Goal: Task Accomplishment & Management: Manage account settings

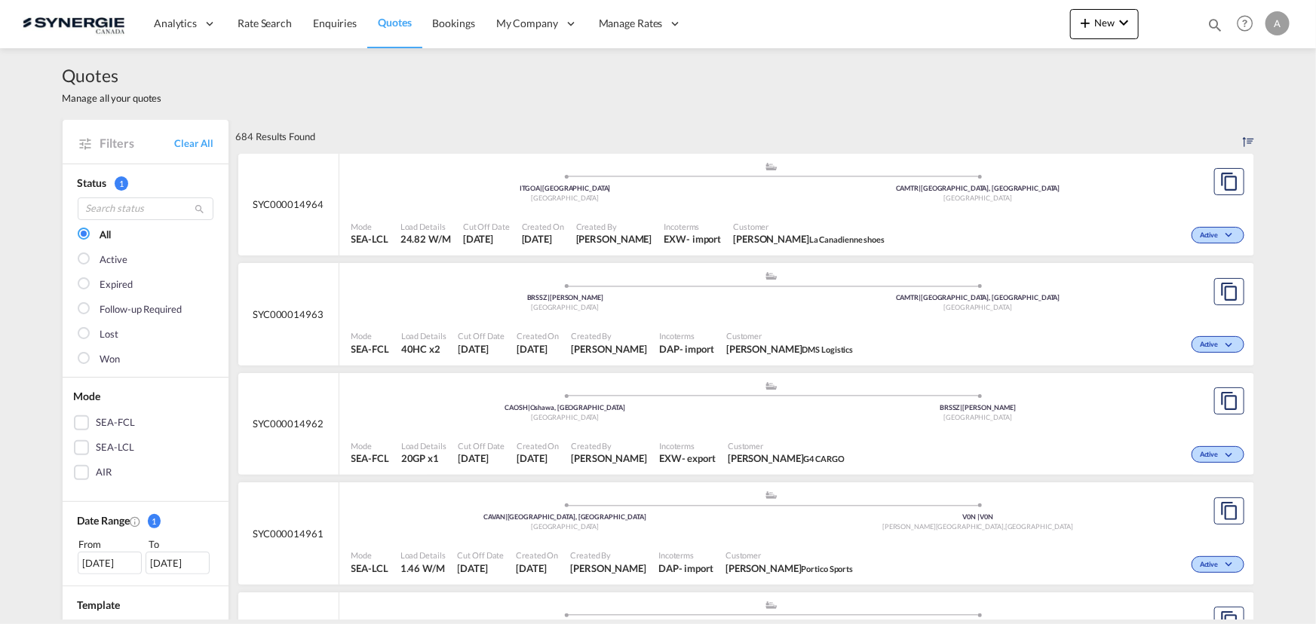
click at [1218, 29] on md-icon "icon-magnify" at bounding box center [1214, 25] width 17 height 17
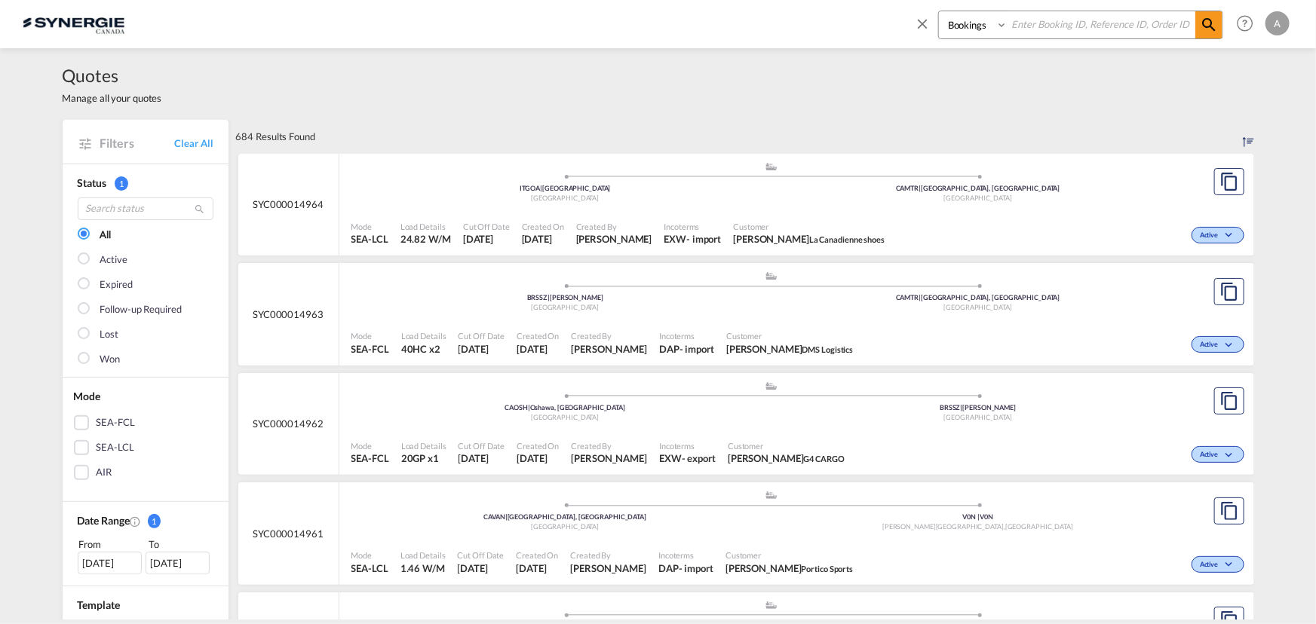
click at [978, 36] on select "Bookings Quotes Enquiries" at bounding box center [975, 24] width 72 height 27
select select "Quotes"
click at [939, 11] on select "Bookings Quotes Enquiries" at bounding box center [975, 24] width 72 height 27
click at [1054, 25] on input at bounding box center [1101, 24] width 188 height 26
click at [1025, 18] on input at bounding box center [1101, 24] width 188 height 26
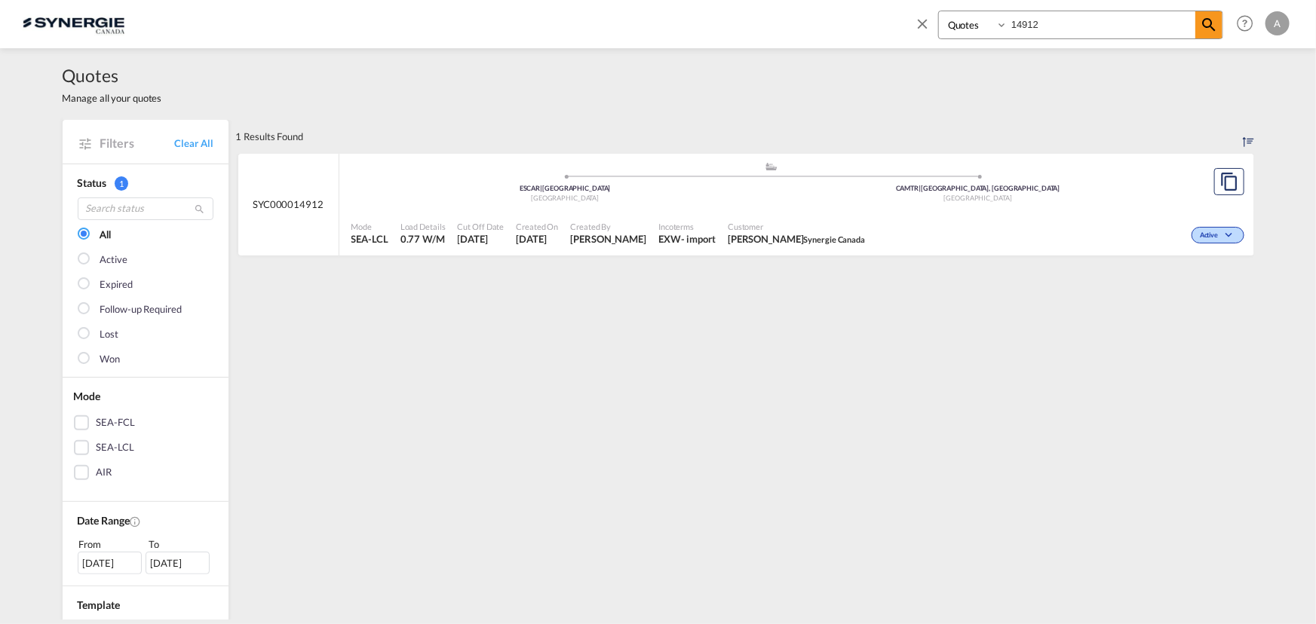
click at [827, 218] on div "Customer Edouard Doyon Synergie Canada" at bounding box center [796, 234] width 149 height 38
click at [1077, 24] on input "14912" at bounding box center [1101, 24] width 188 height 26
click at [722, 222] on div "Incoterms EXW - import" at bounding box center [686, 234] width 69 height 38
click at [1071, 17] on input "14913" at bounding box center [1101, 24] width 188 height 26
type input "14914"
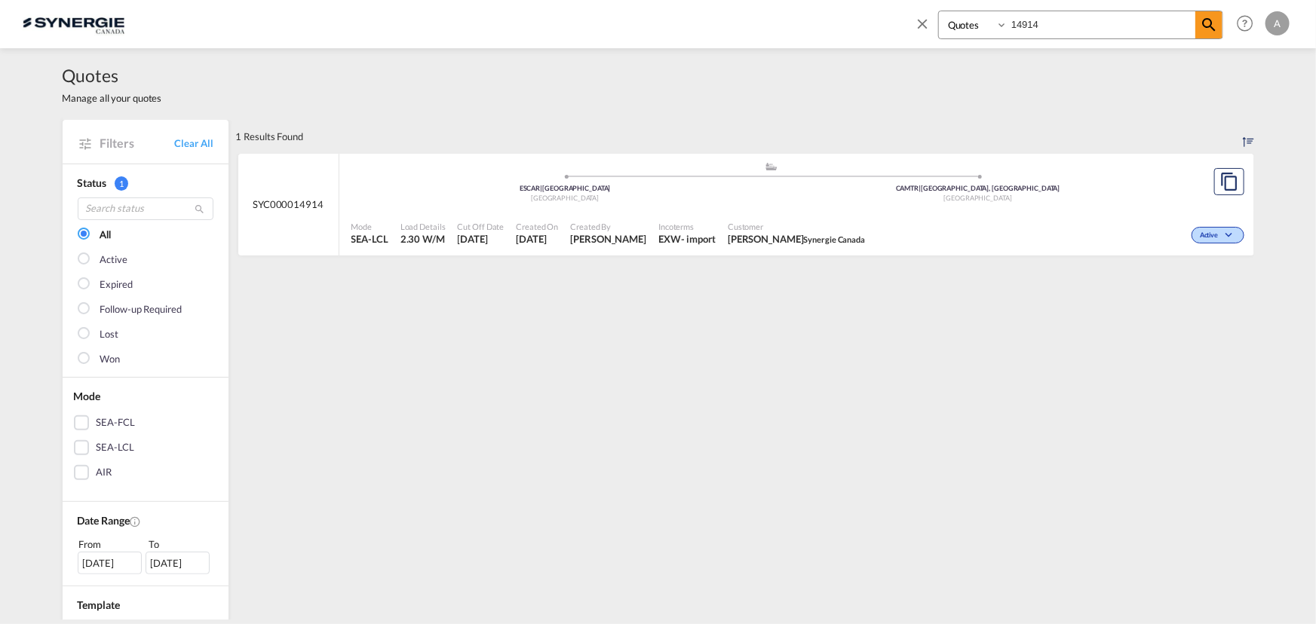
click at [935, 207] on div ".a{fill:#aaa8ad;} .a{fill:#aaa8ad;} ESCAR | Cartagena Spain CAMTR | Montreal, Q…" at bounding box center [771, 185] width 841 height 49
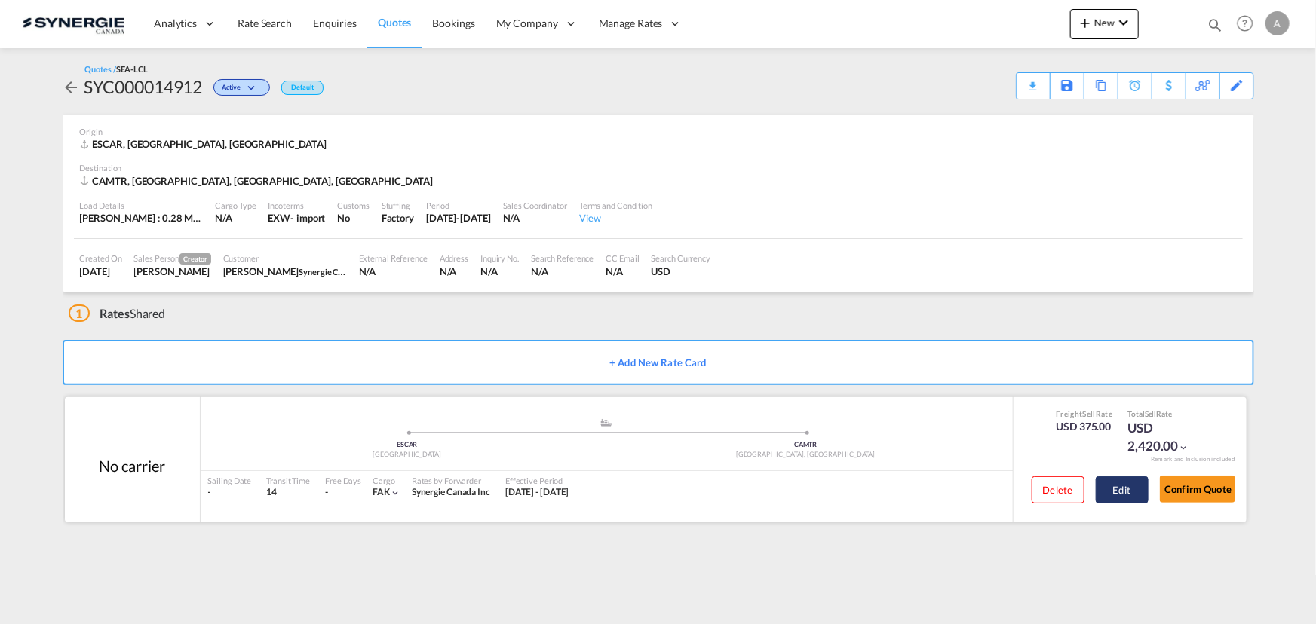
click at [1108, 491] on button "Edit" at bounding box center [1121, 490] width 53 height 27
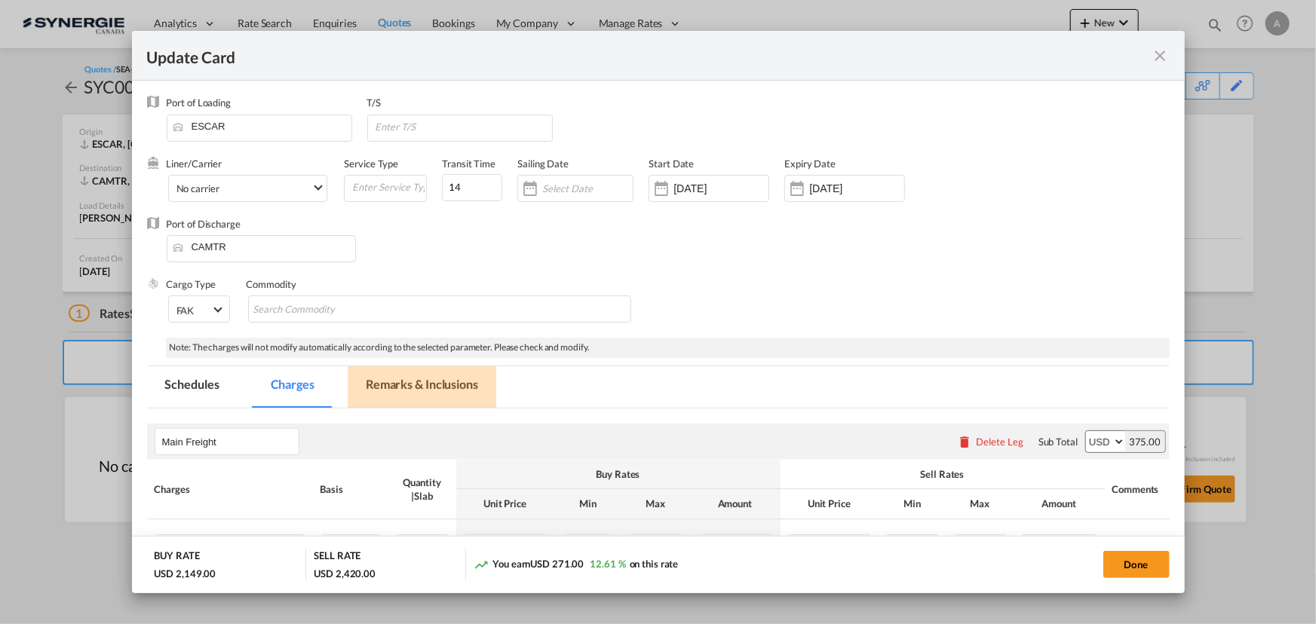
click at [425, 388] on md-tab-item "Remarks & Inclusions" at bounding box center [422, 386] width 149 height 41
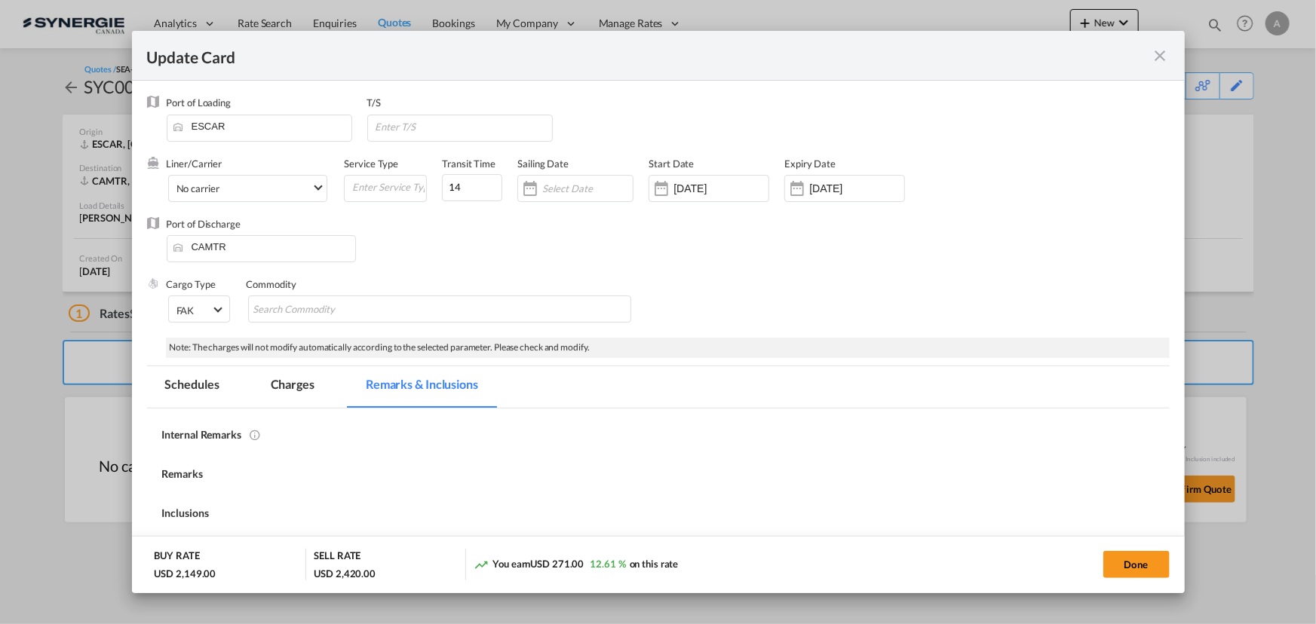
select select "per_shipment"
select select "per_hbl"
select select "per_w/m"
select select "per_bl"
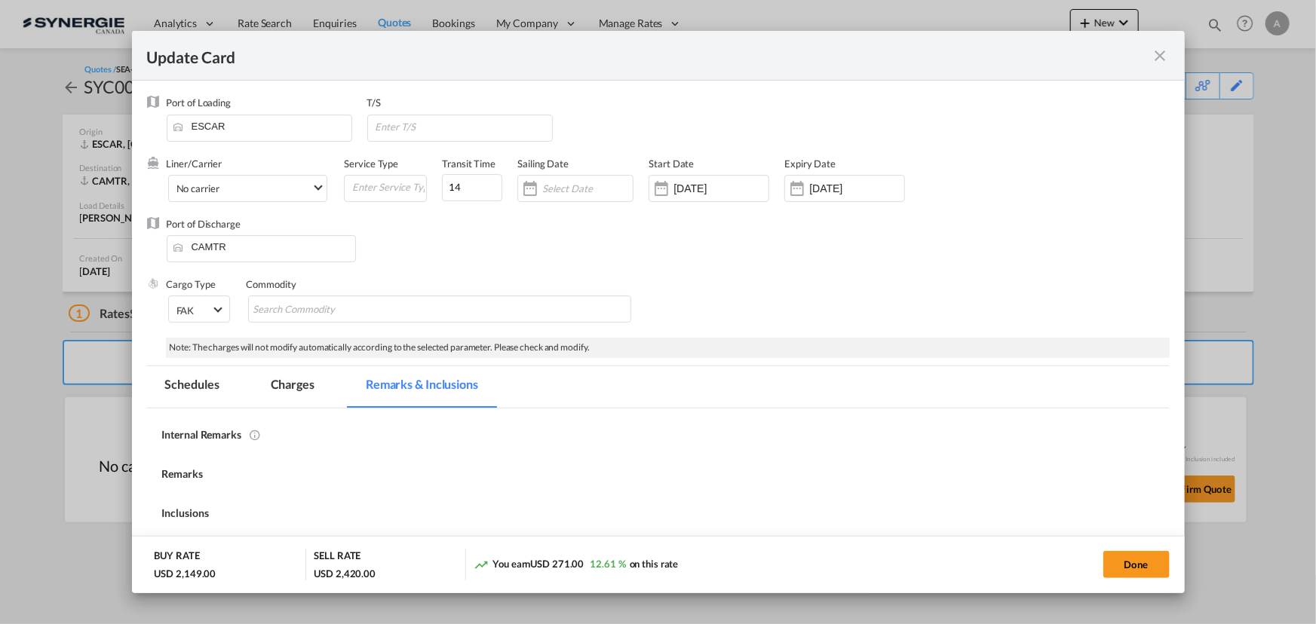
select select "flat"
select select "per_bl"
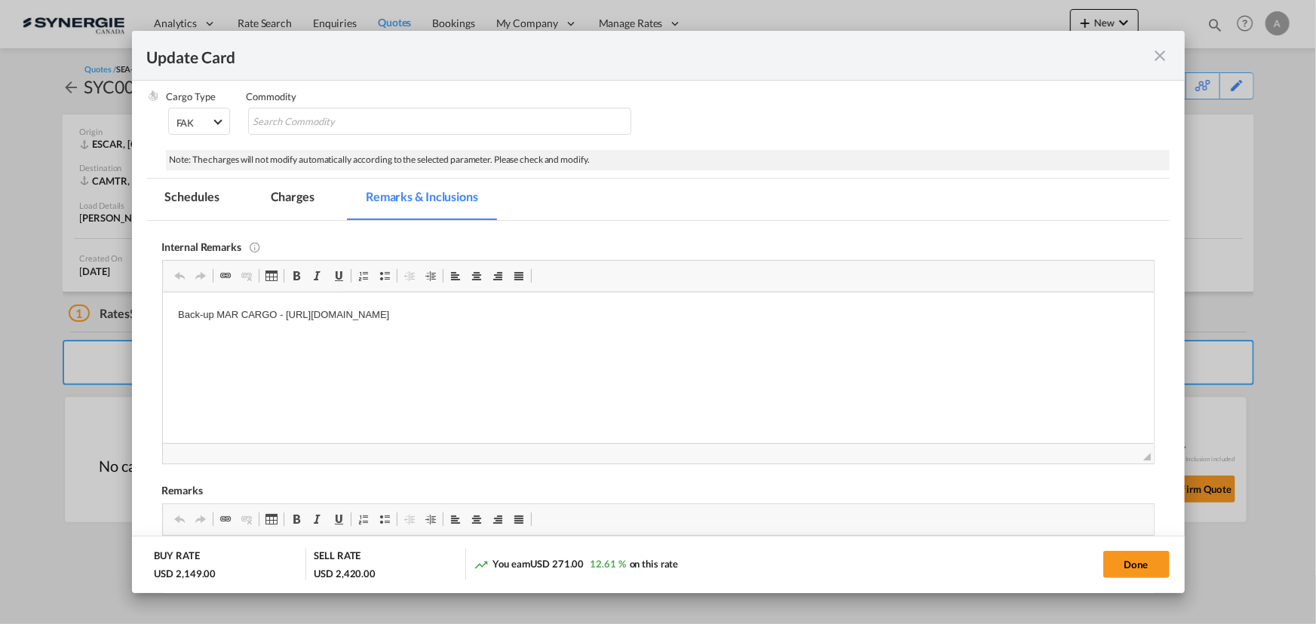
scroll to position [205, 0]
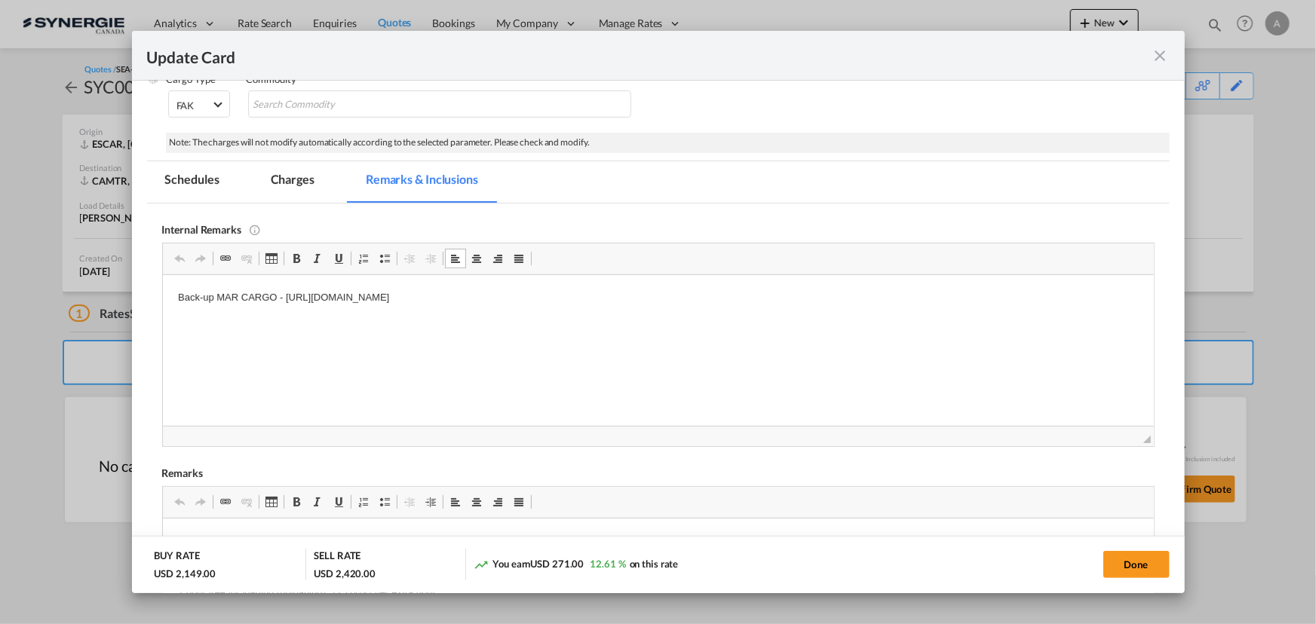
drag, startPoint x: 697, startPoint y: 302, endPoint x: 218, endPoint y: 299, distance: 478.8
click at [218, 299] on p "Back-up MAR CARGO - https://app.frontapp.com/open/cnv_qfi6h1r?key=PTfzOKyBjvqQs…" at bounding box center [657, 298] width 961 height 16
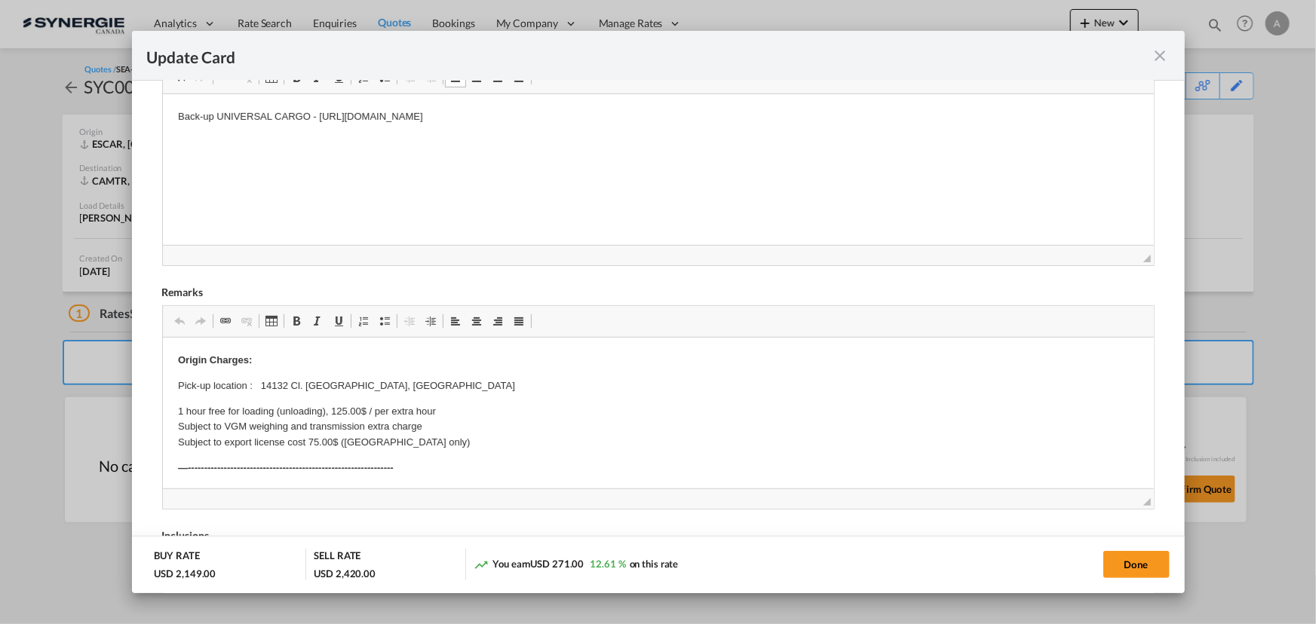
scroll to position [411, 0]
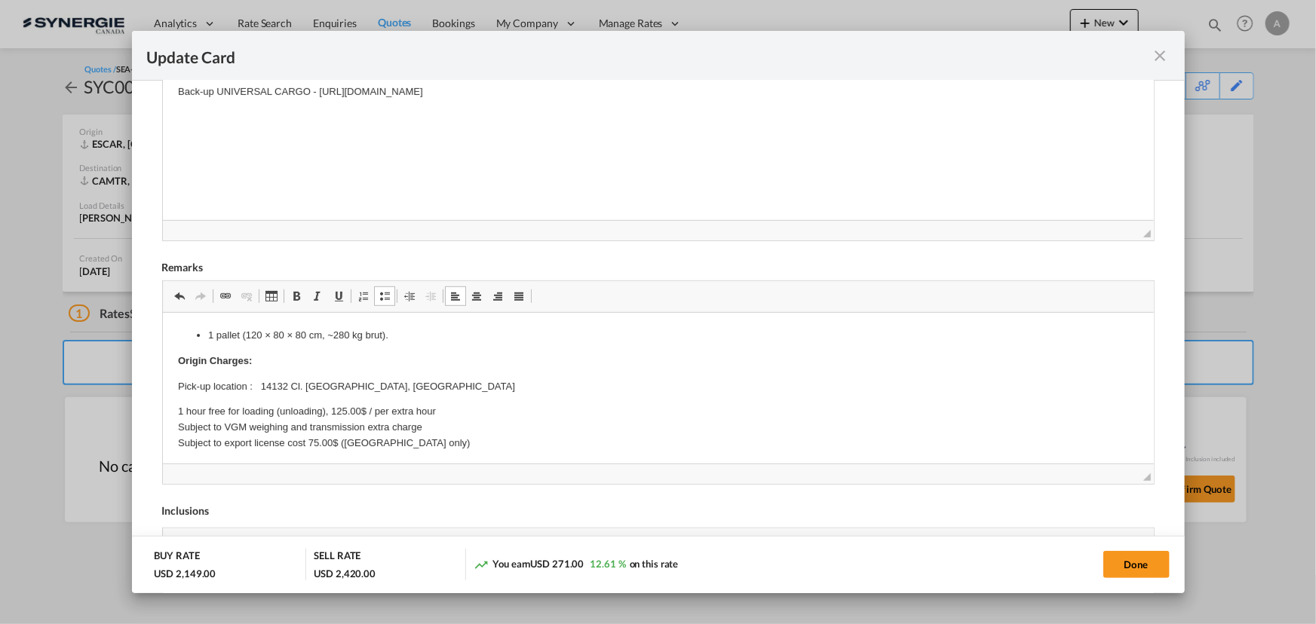
click at [366, 380] on p "Pick-up location : 14132 Cl. 4Líbano, Tolima" at bounding box center [657, 386] width 961 height 16
drag, startPoint x: 384, startPoint y: 385, endPoint x: 260, endPoint y: 384, distance: 123.7
click at [260, 384] on p "Pick-up location : 14132 Cl. 4Líbano, Tolima" at bounding box center [657, 386] width 961 height 16
copy p "14132 Cl. 4Líbano, Tolima"
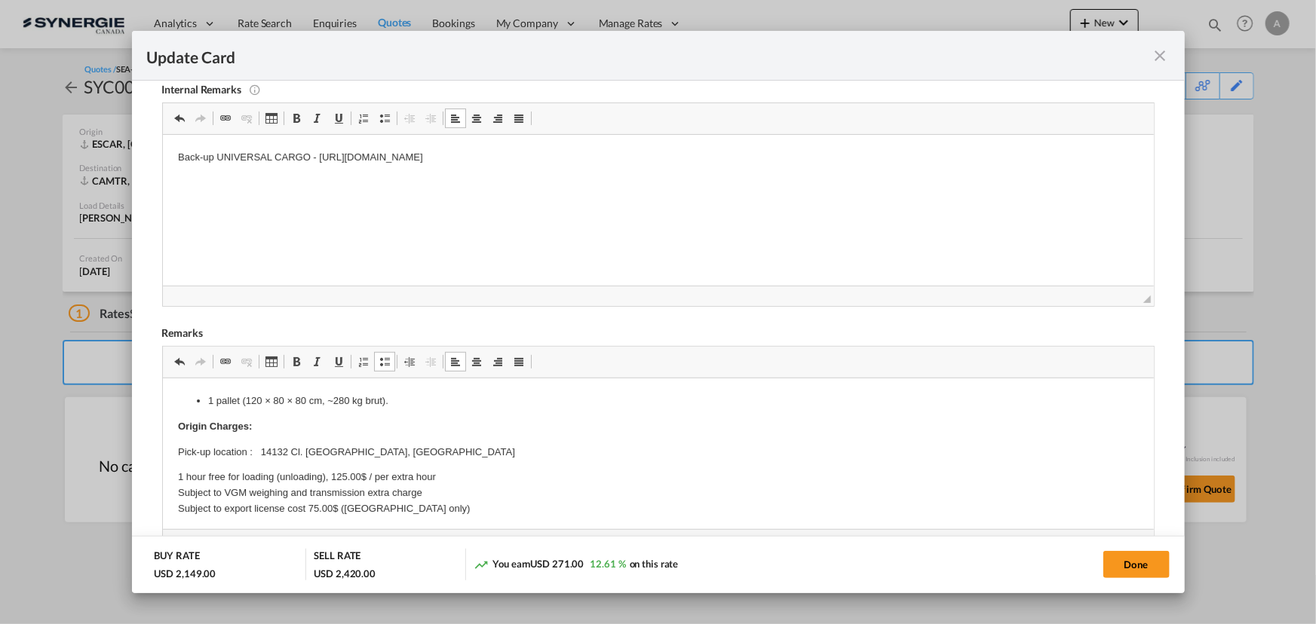
scroll to position [274, 0]
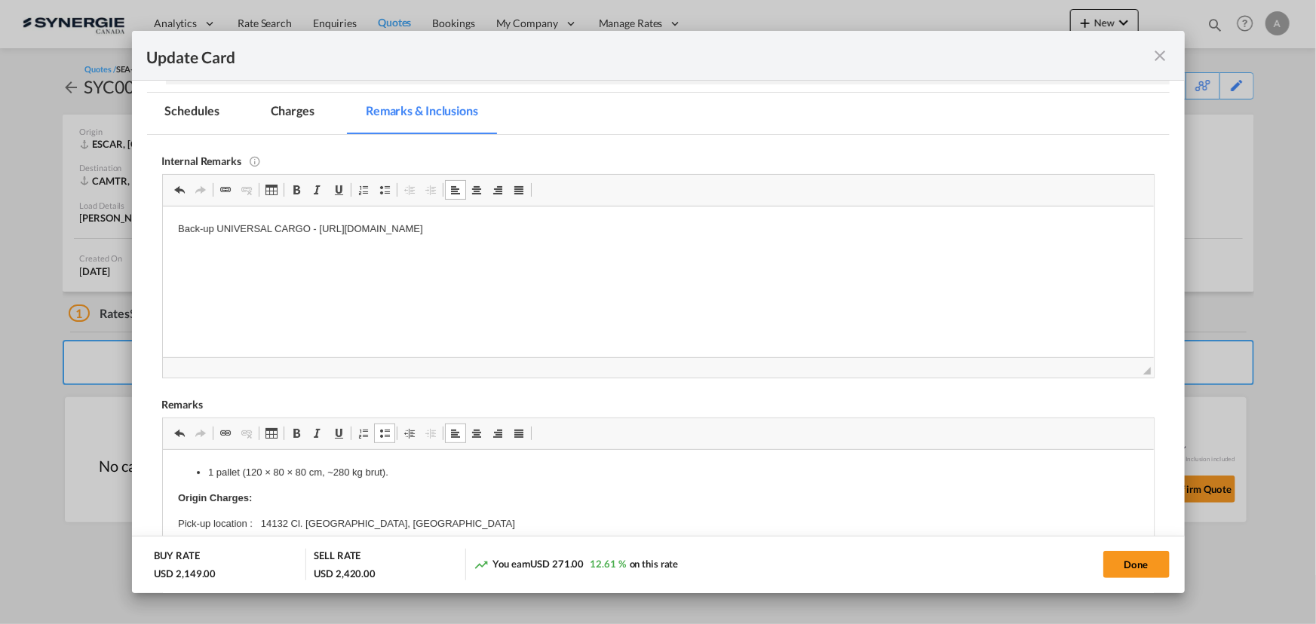
drag, startPoint x: 176, startPoint y: 231, endPoint x: 725, endPoint y: 239, distance: 548.9
click at [293, 119] on md-tab-item "Charges" at bounding box center [293, 113] width 80 height 41
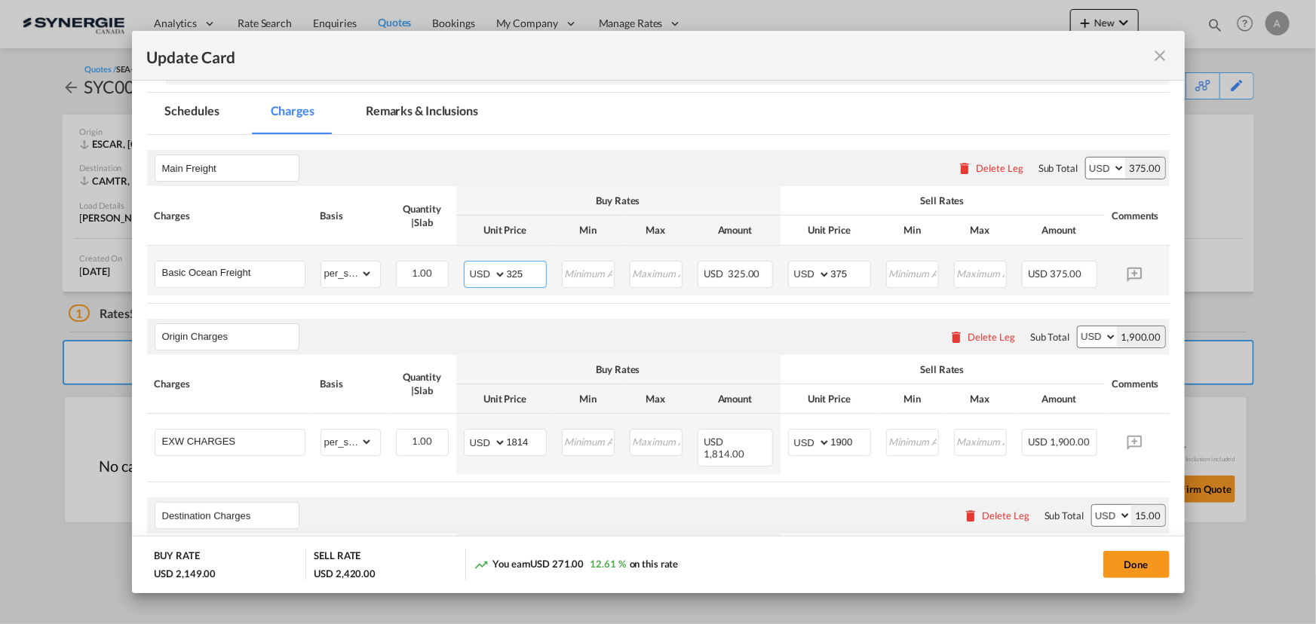
drag, startPoint x: 524, startPoint y: 270, endPoint x: 293, endPoint y: 249, distance: 232.4
click at [327, 257] on tr "Basic Ocean Freight Please Enter Already Exists gross_weight volumetric_weight …" at bounding box center [681, 271] width 1068 height 50
type input "190"
type input "240"
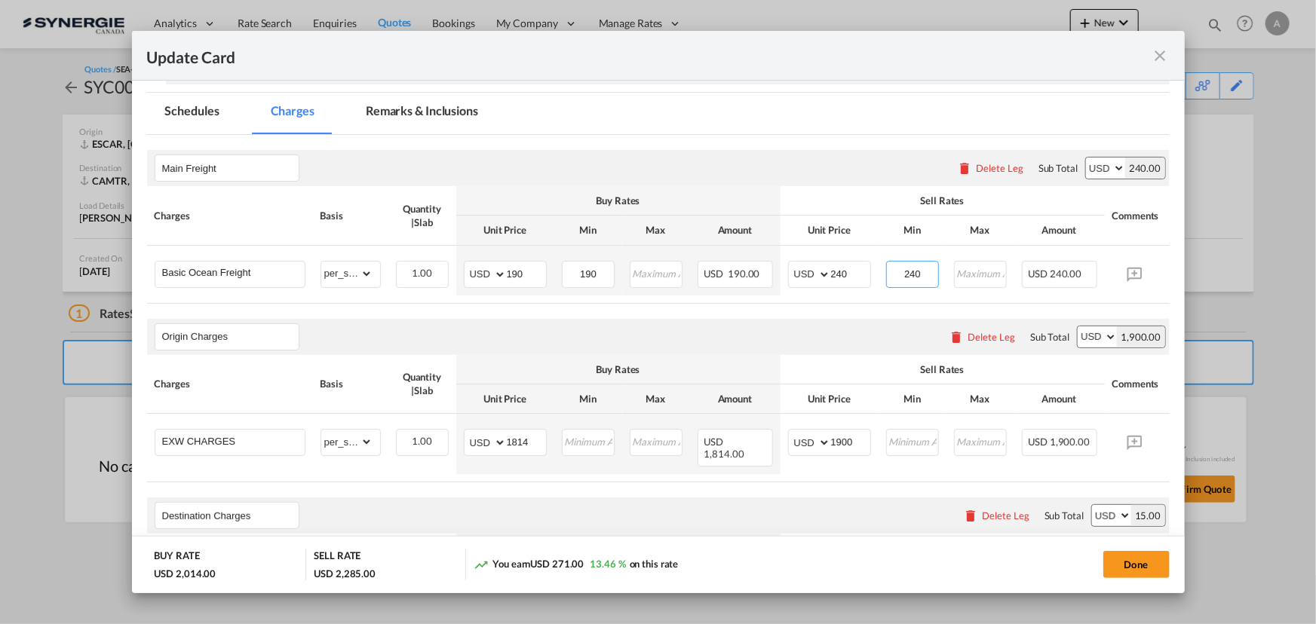
type input "240"
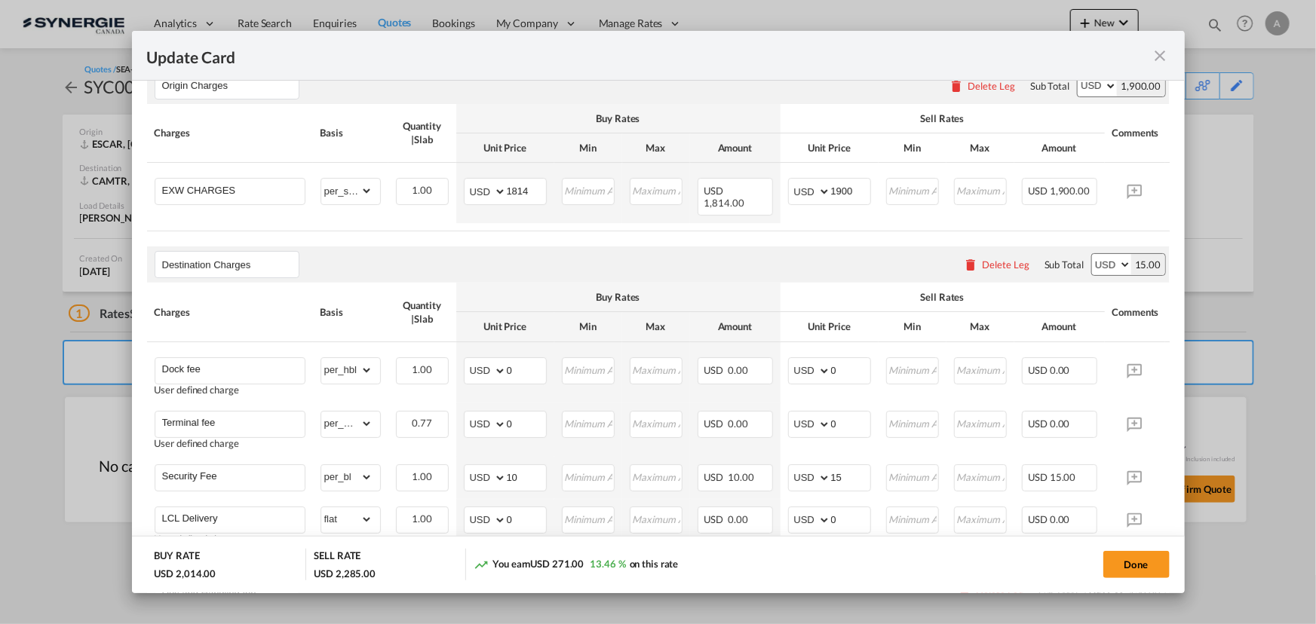
scroll to position [548, 0]
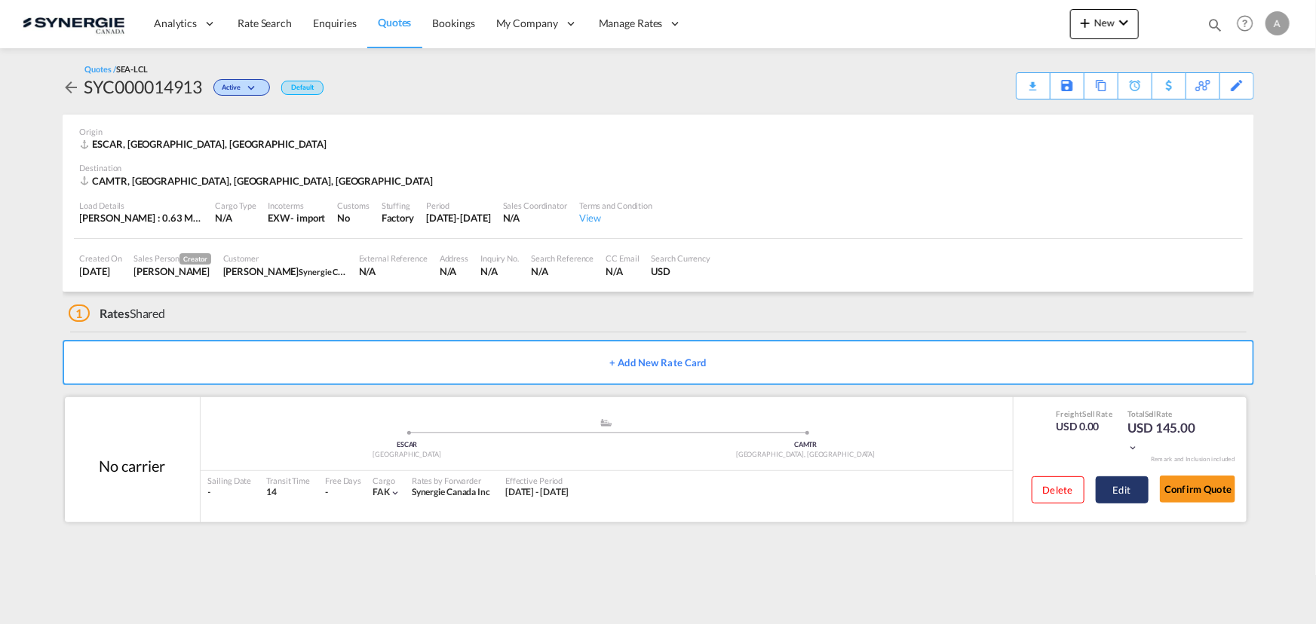
click at [1112, 493] on button "Edit" at bounding box center [1121, 490] width 53 height 27
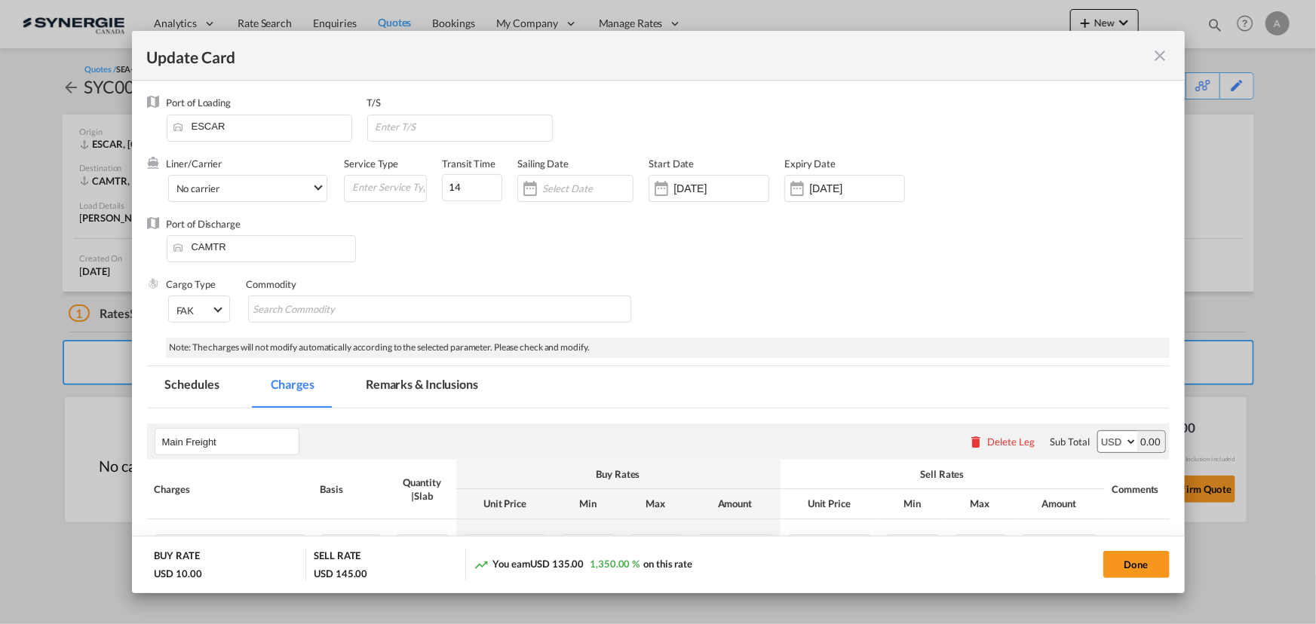
select select "per_w/m"
select select "flat"
select select "per_hbl"
select select "per_w/m"
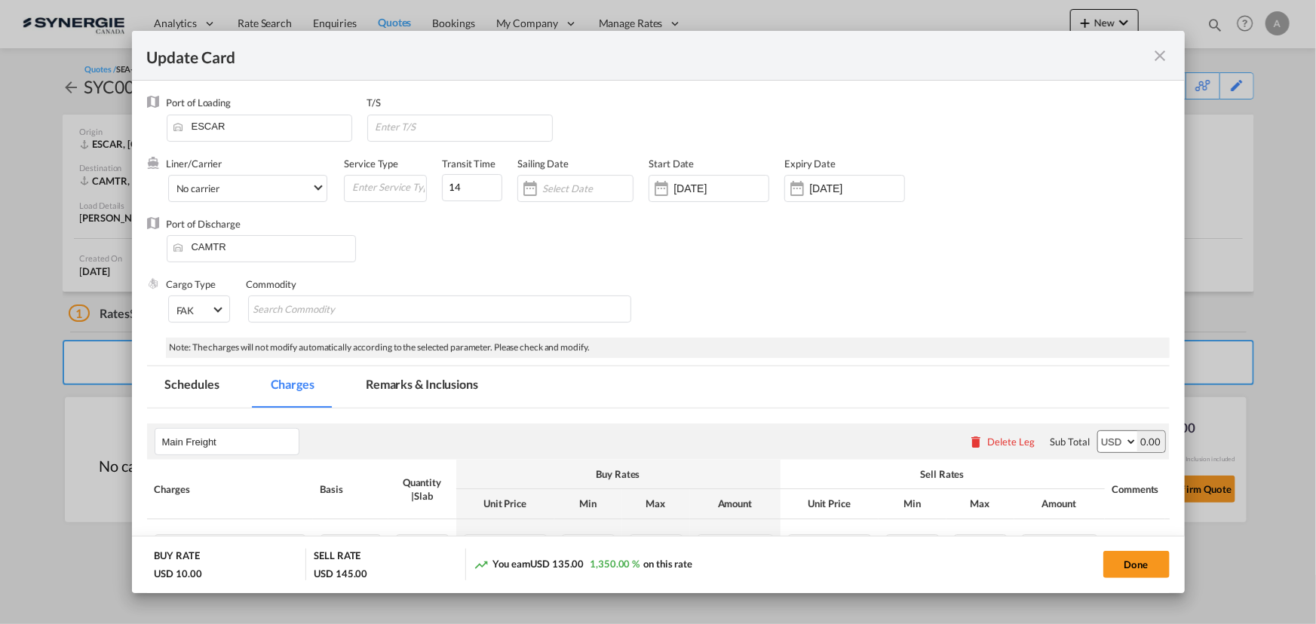
select select "per_bl"
select select "flat"
select select "per_bl"
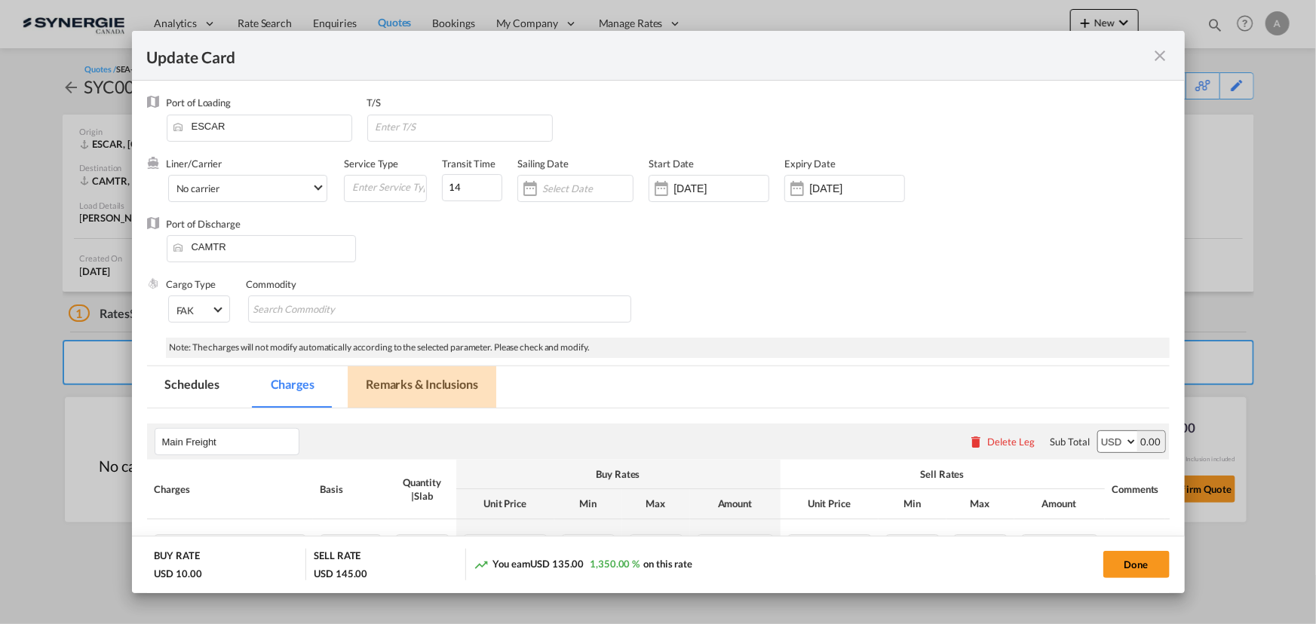
click at [405, 384] on md-tab-item "Remarks & Inclusions" at bounding box center [422, 386] width 149 height 41
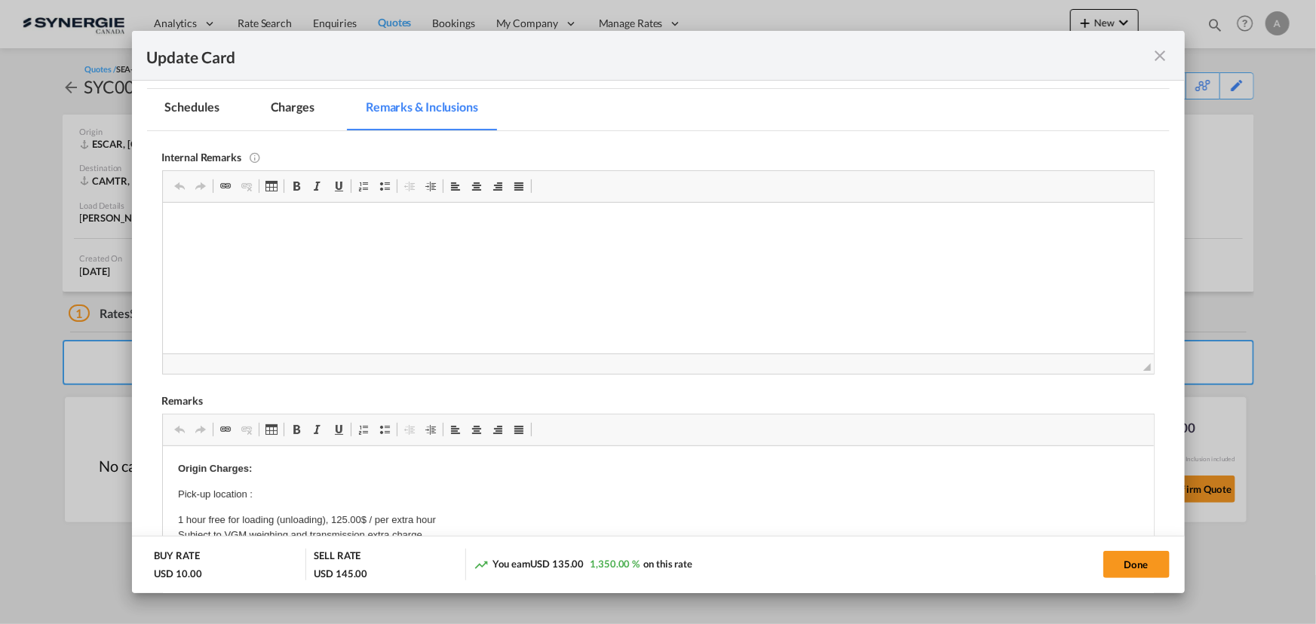
scroll to position [342, 0]
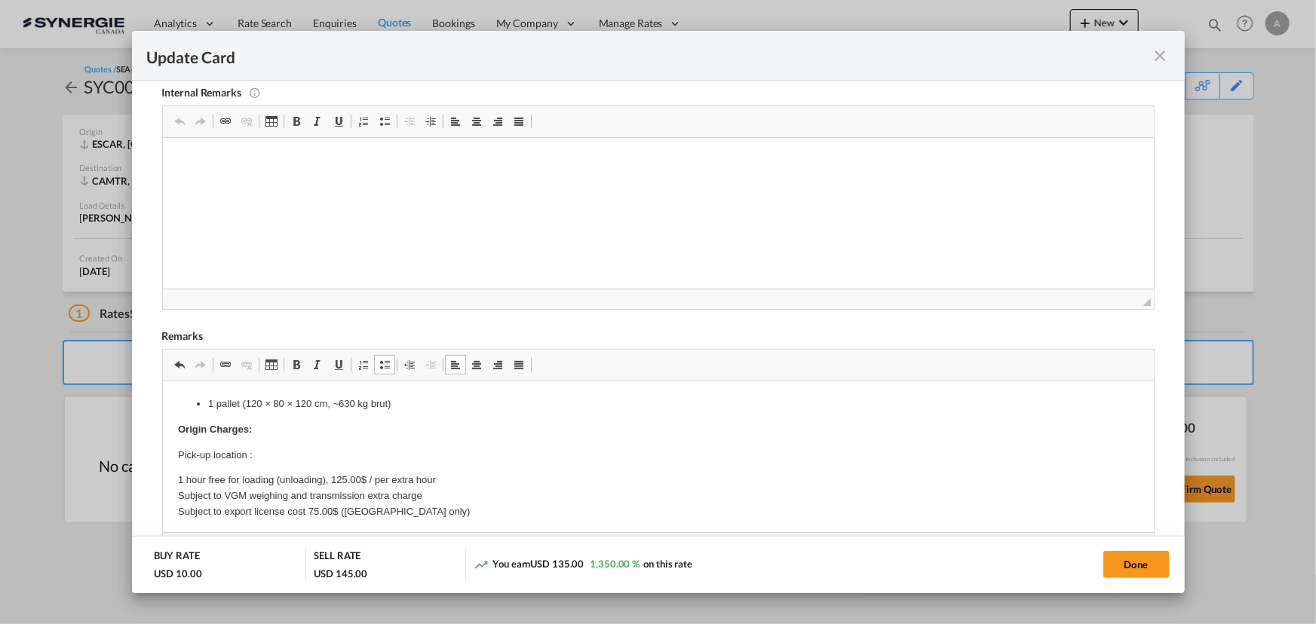
click at [274, 451] on p "Pick-up location :" at bounding box center [657, 455] width 961 height 16
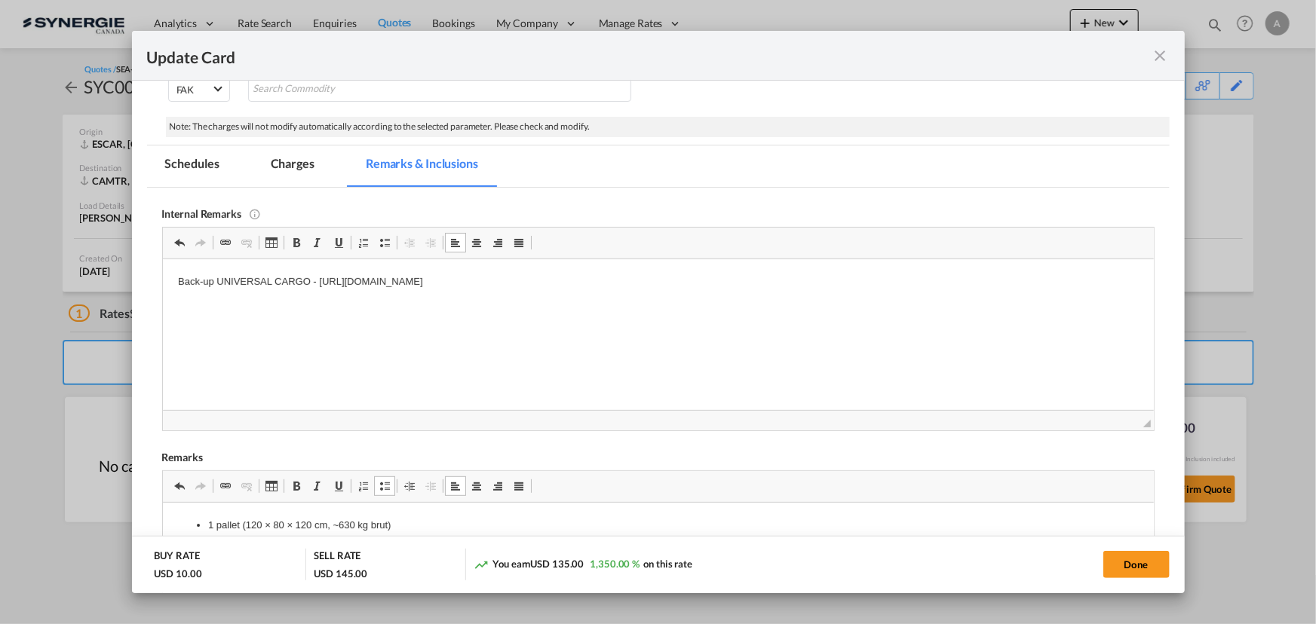
scroll to position [136, 0]
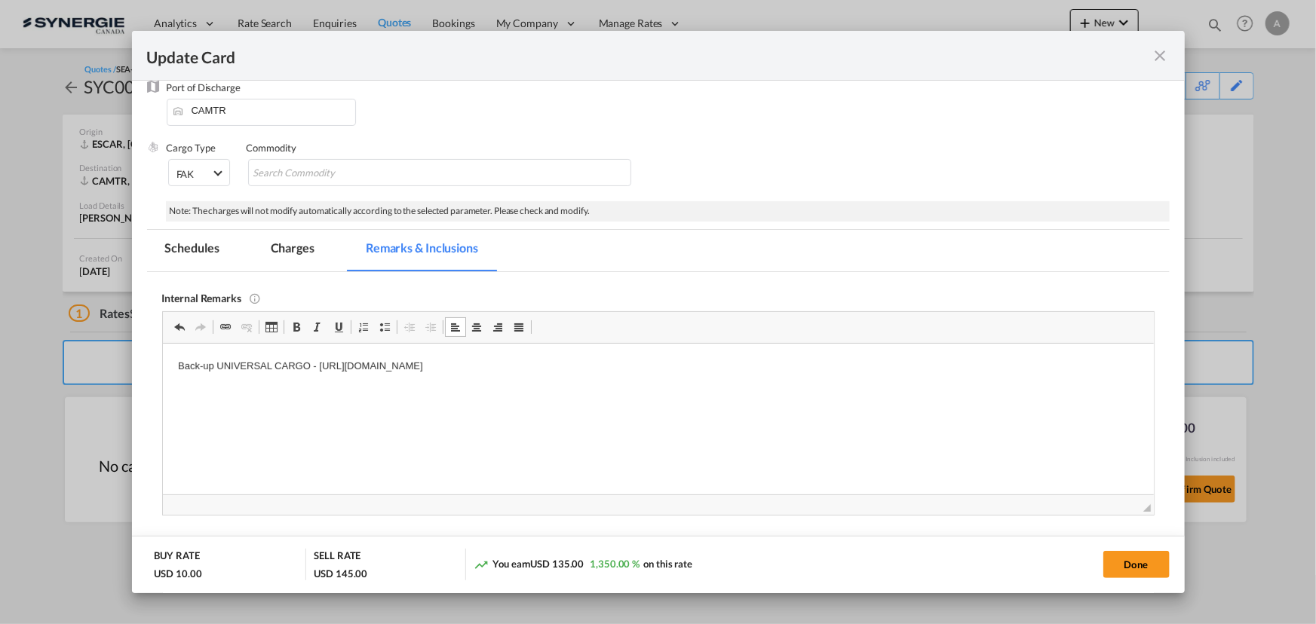
drag, startPoint x: 296, startPoint y: 248, endPoint x: 424, endPoint y: 129, distance: 175.0
click at [296, 248] on md-tab-item "Charges" at bounding box center [293, 250] width 80 height 41
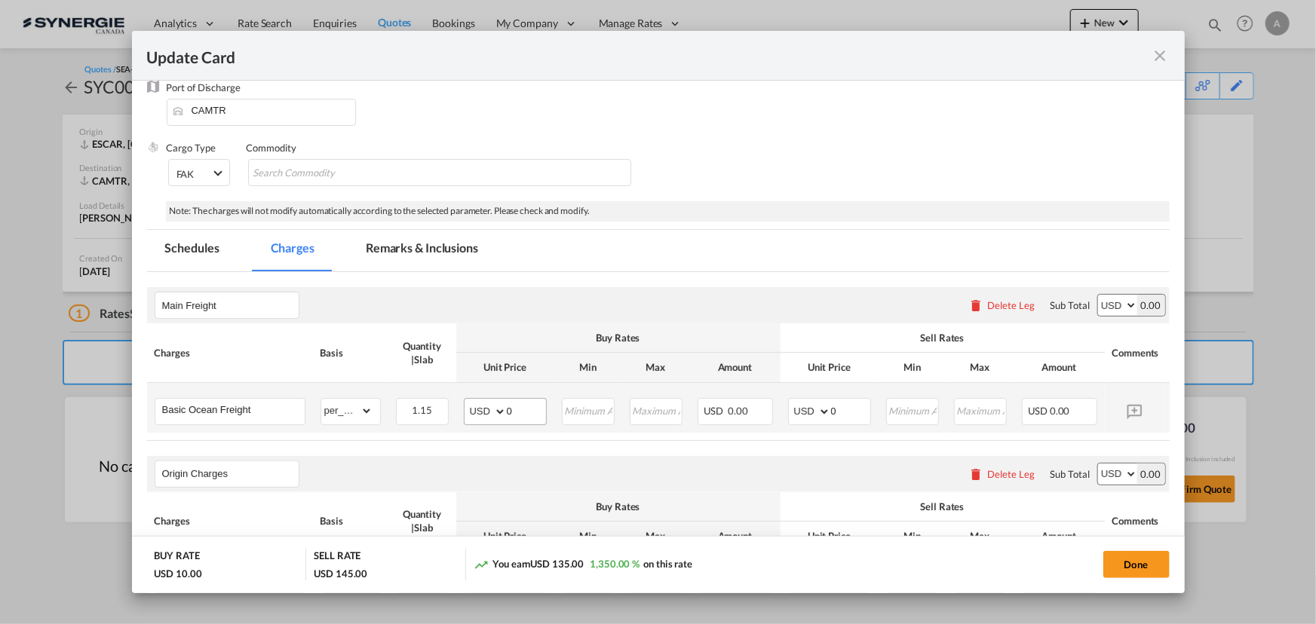
drag, startPoint x: 470, startPoint y: 412, endPoint x: 495, endPoint y: 407, distance: 26.2
click at [470, 412] on md-input-container "AED AFN ALL AMD ANG AOA ARS AUD AWG AZN BAM BBD BDT BGN BHD BIF BMD BND BOB BRL…" at bounding box center [505, 411] width 83 height 27
click at [523, 407] on input "0" at bounding box center [526, 410] width 39 height 23
drag, startPoint x: 522, startPoint y: 407, endPoint x: 426, endPoint y: 397, distance: 97.0
click at [450, 406] on tr "Basic Ocean Freight Please Enter Already Exists gross_weight volumetric_weight …" at bounding box center [681, 408] width 1068 height 50
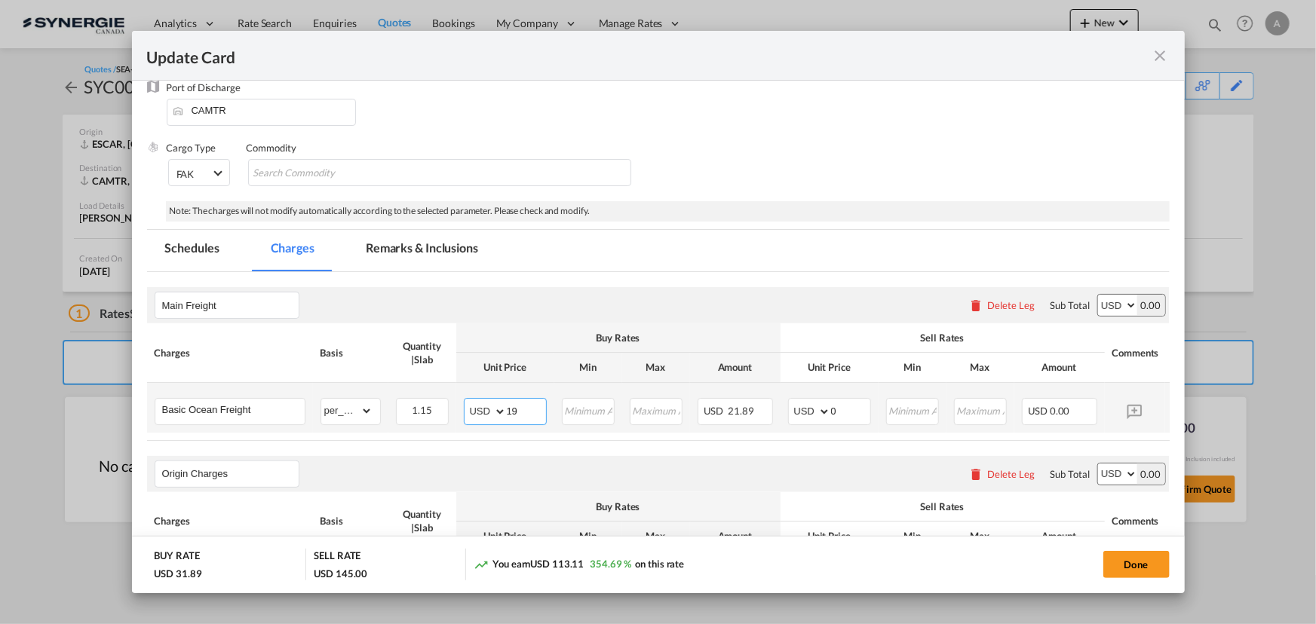
click at [530, 412] on input "19" at bounding box center [526, 410] width 39 height 23
type input "190"
type input "240"
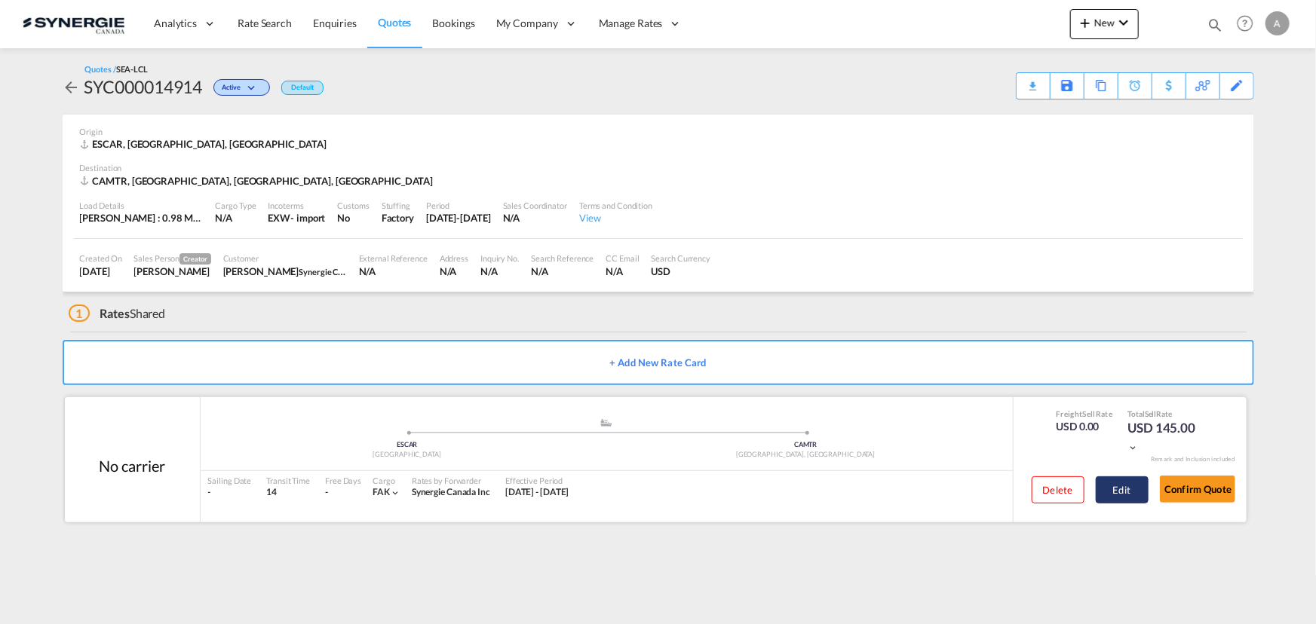
click at [1123, 483] on button "Edit" at bounding box center [1121, 490] width 53 height 27
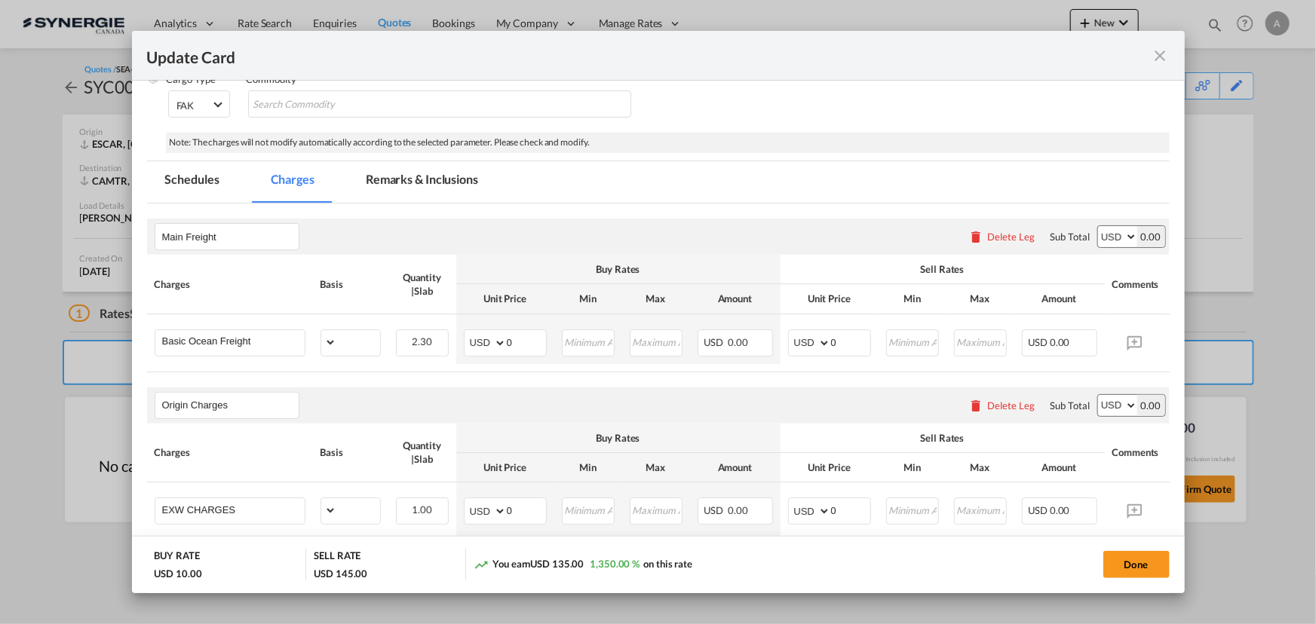
select select "per_w/m"
select select "flat"
select select "per_hbl"
select select "per_w/m"
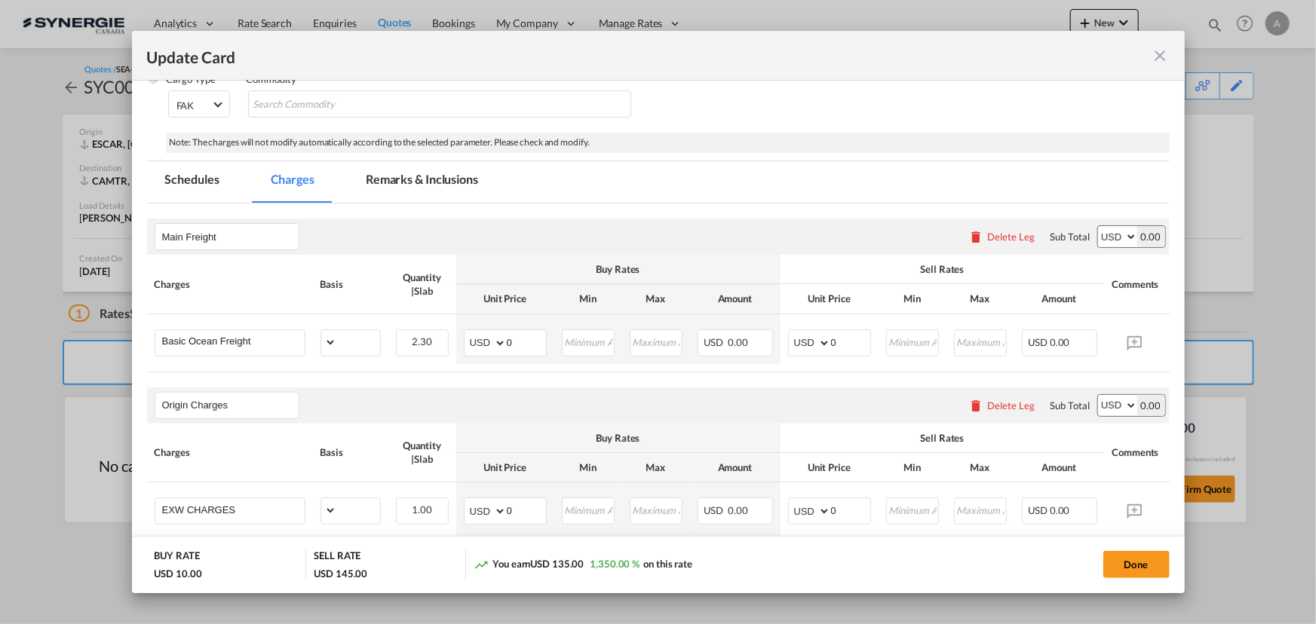
select select "per_bl"
select select "flat"
select select "per_bl"
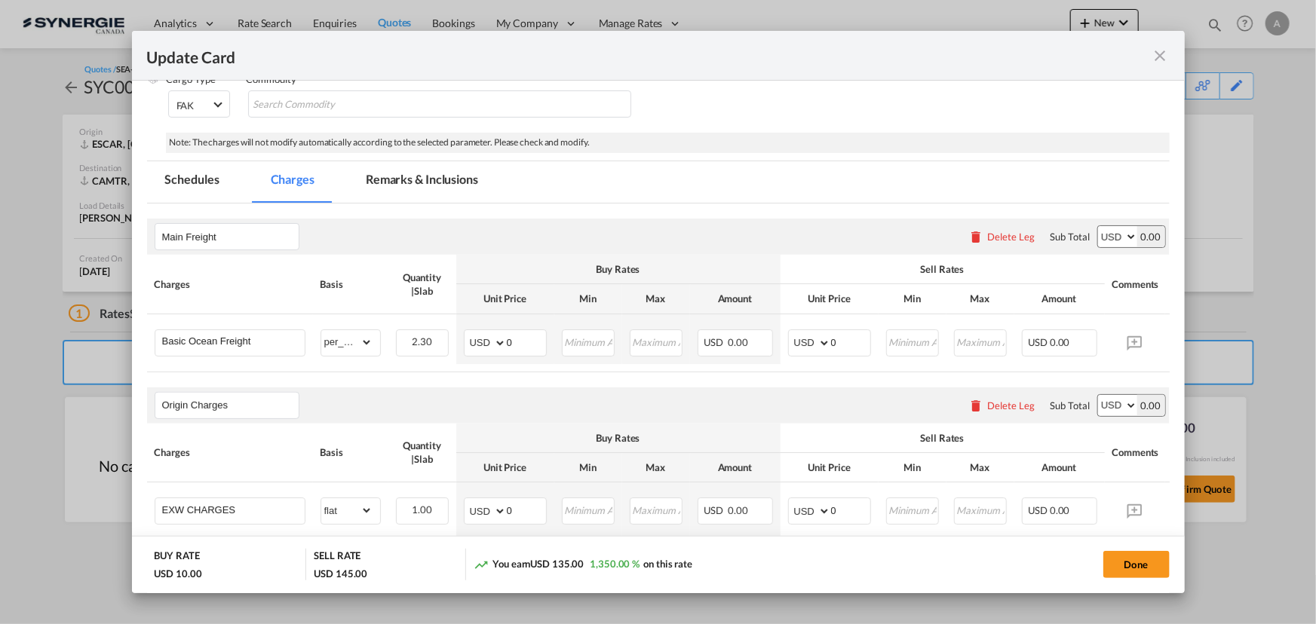
click at [415, 194] on md-tab-item "Remarks & Inclusions" at bounding box center [422, 181] width 149 height 41
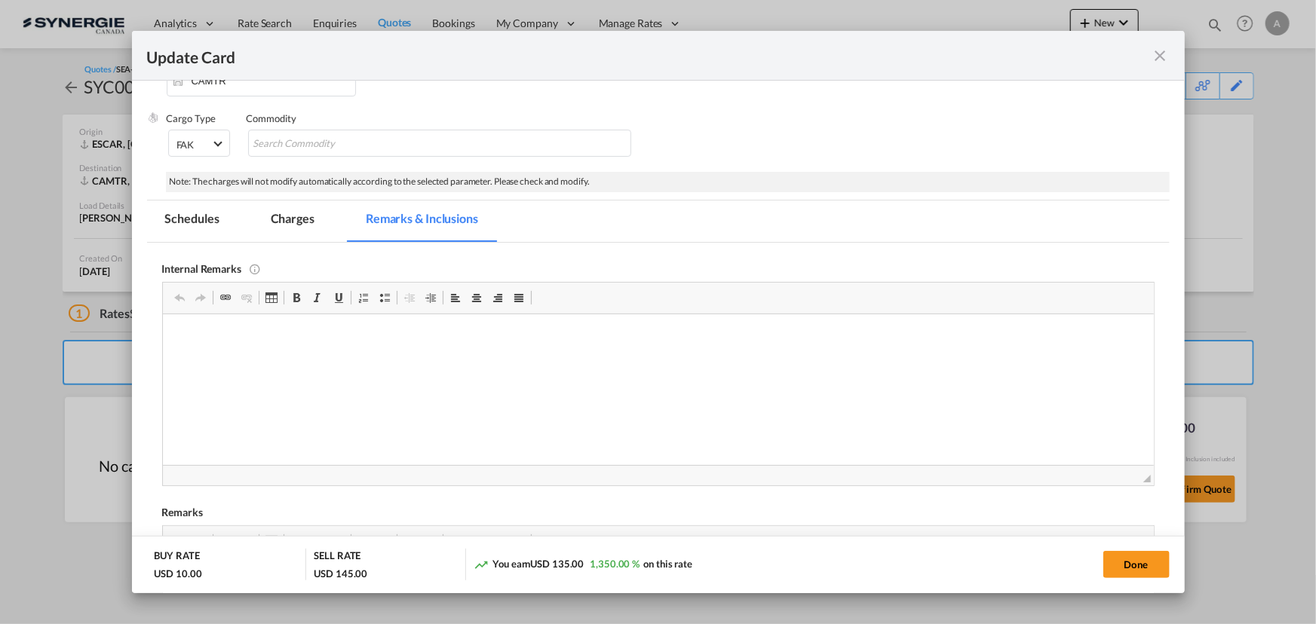
scroll to position [371, 0]
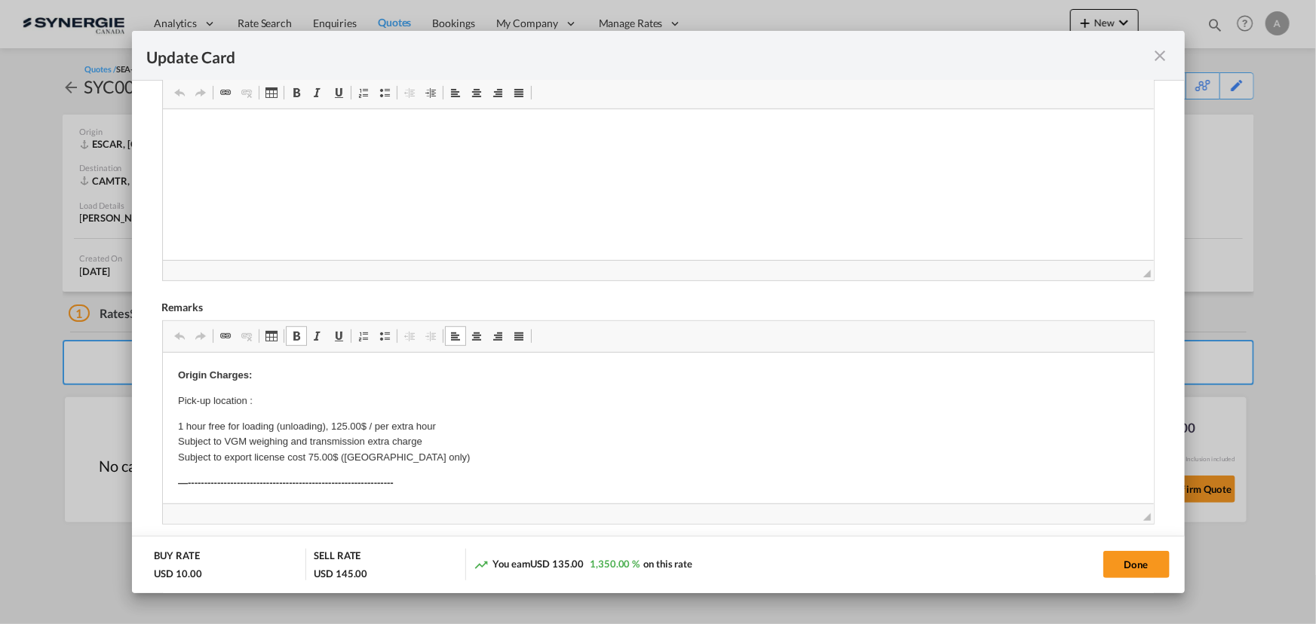
click at [268, 400] on p "Pick-up location :" at bounding box center [657, 401] width 961 height 16
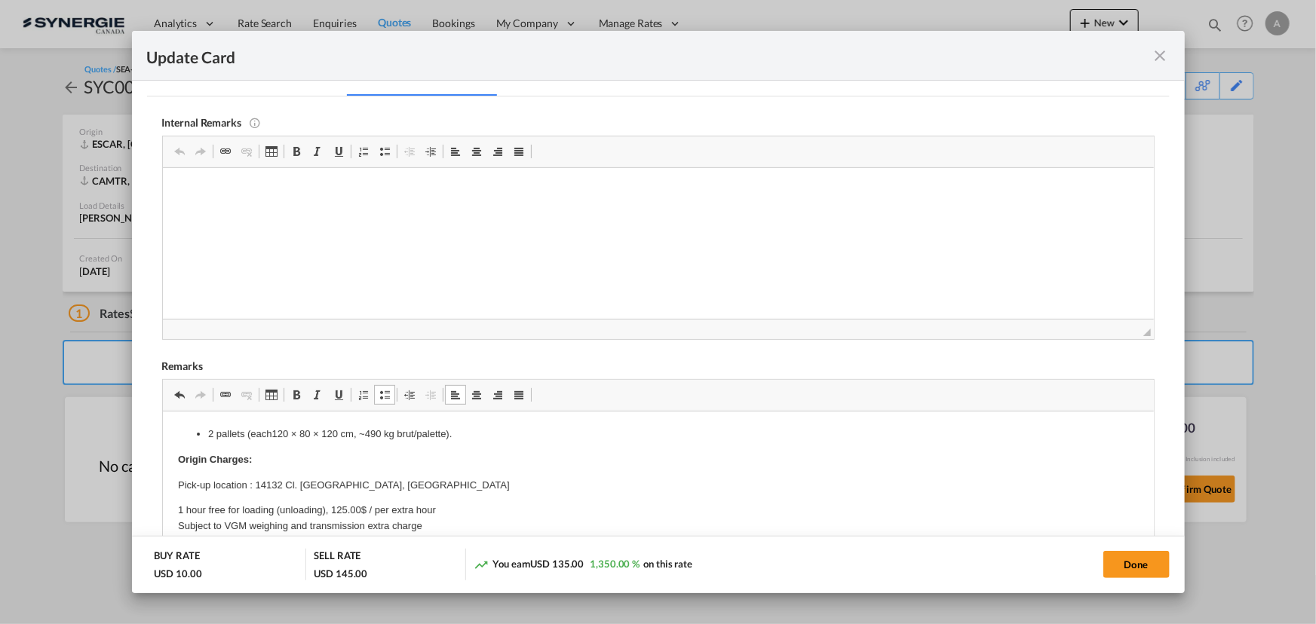
scroll to position [234, 0]
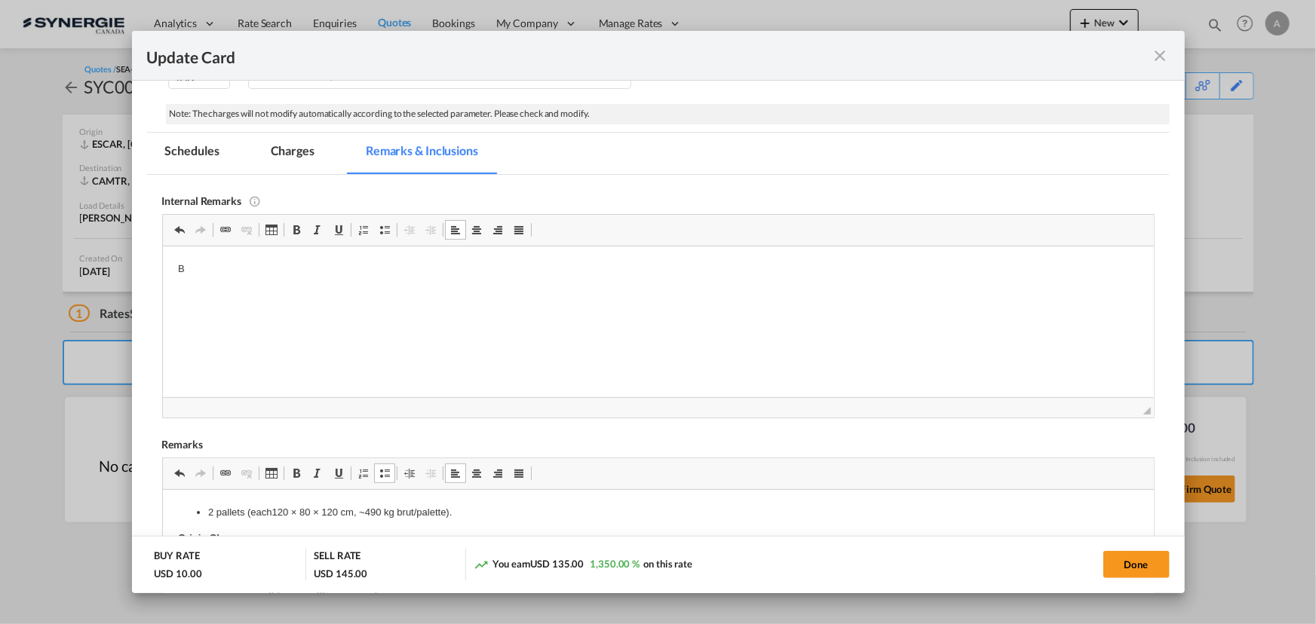
click at [204, 264] on p "B" at bounding box center [657, 269] width 961 height 16
drag, startPoint x: 200, startPoint y: 264, endPoint x: 90, endPoint y: 265, distance: 110.1
click at [162, 265] on html "B" at bounding box center [657, 269] width 991 height 46
click at [307, 152] on md-tab-item "Charges" at bounding box center [293, 153] width 80 height 41
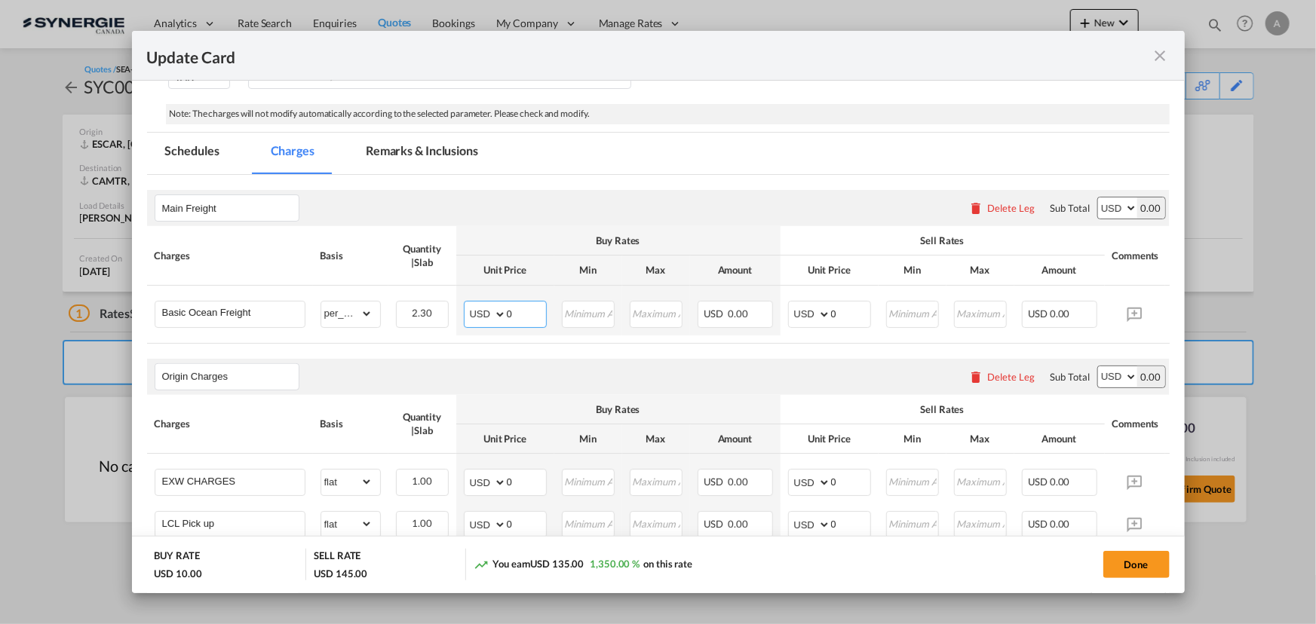
drag, startPoint x: 520, startPoint y: 311, endPoint x: 348, endPoint y: 274, distance: 176.6
click at [403, 299] on tr "Basic Ocean Freight Please Enter Already Exists gross_weight volumetric_weight …" at bounding box center [681, 311] width 1068 height 50
type input "190"
type input "240"
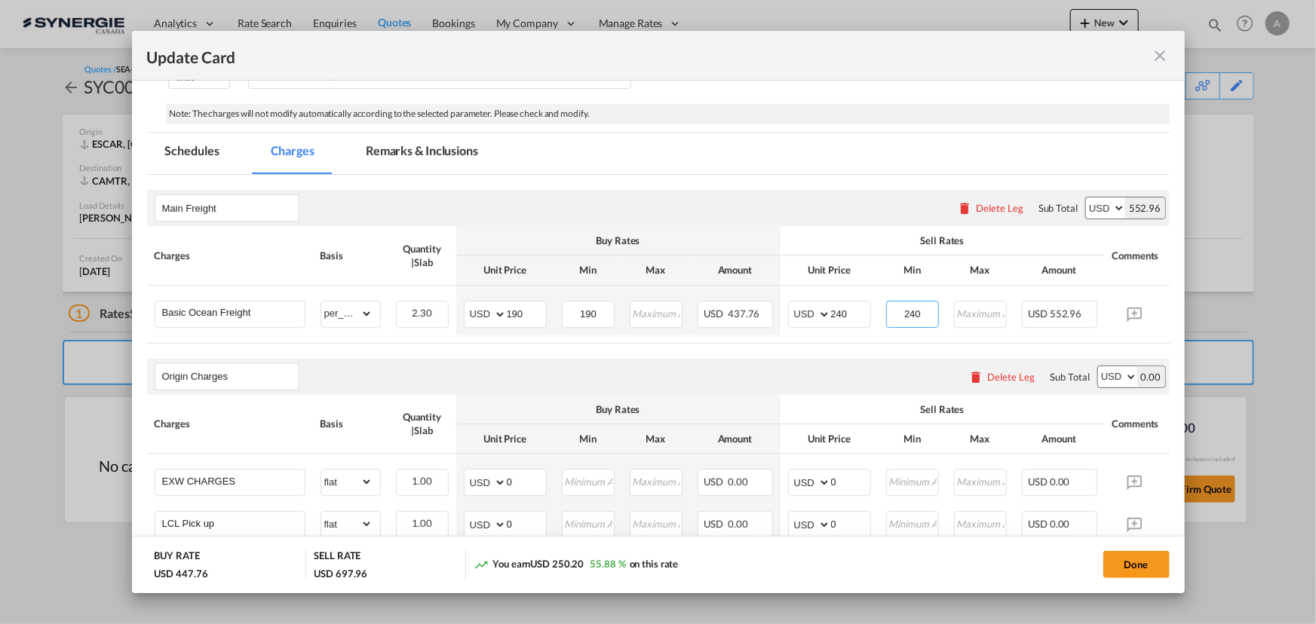
type input "240"
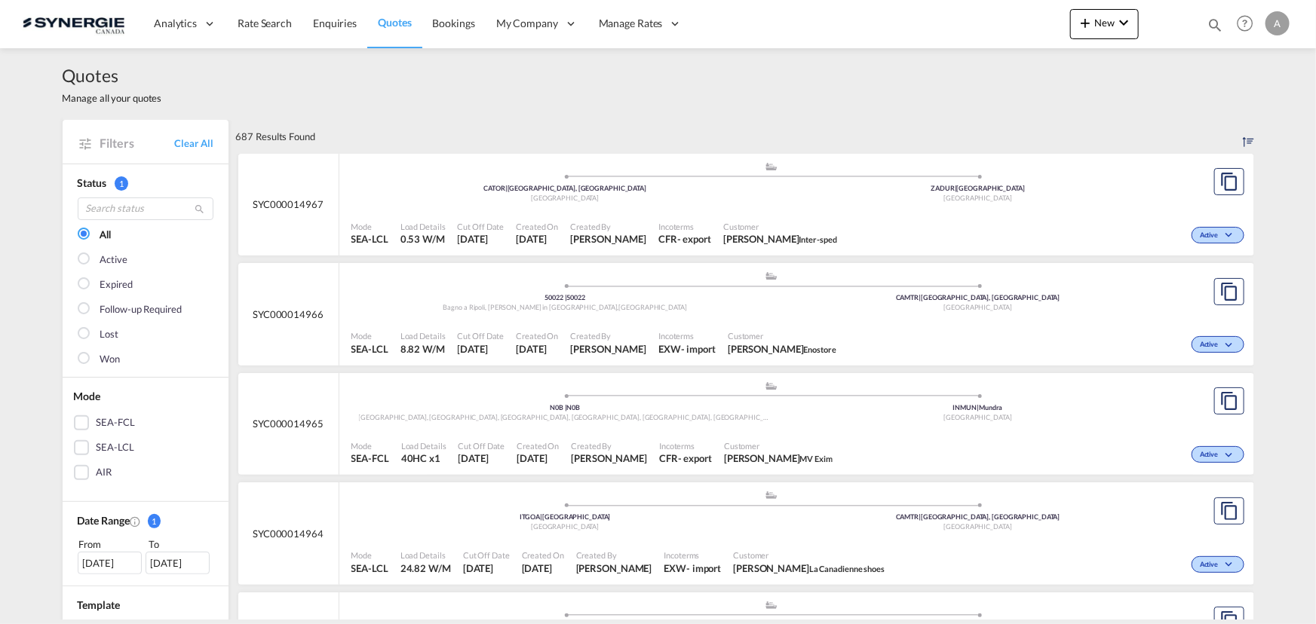
click at [1212, 23] on md-icon "icon-magnify" at bounding box center [1214, 25] width 17 height 17
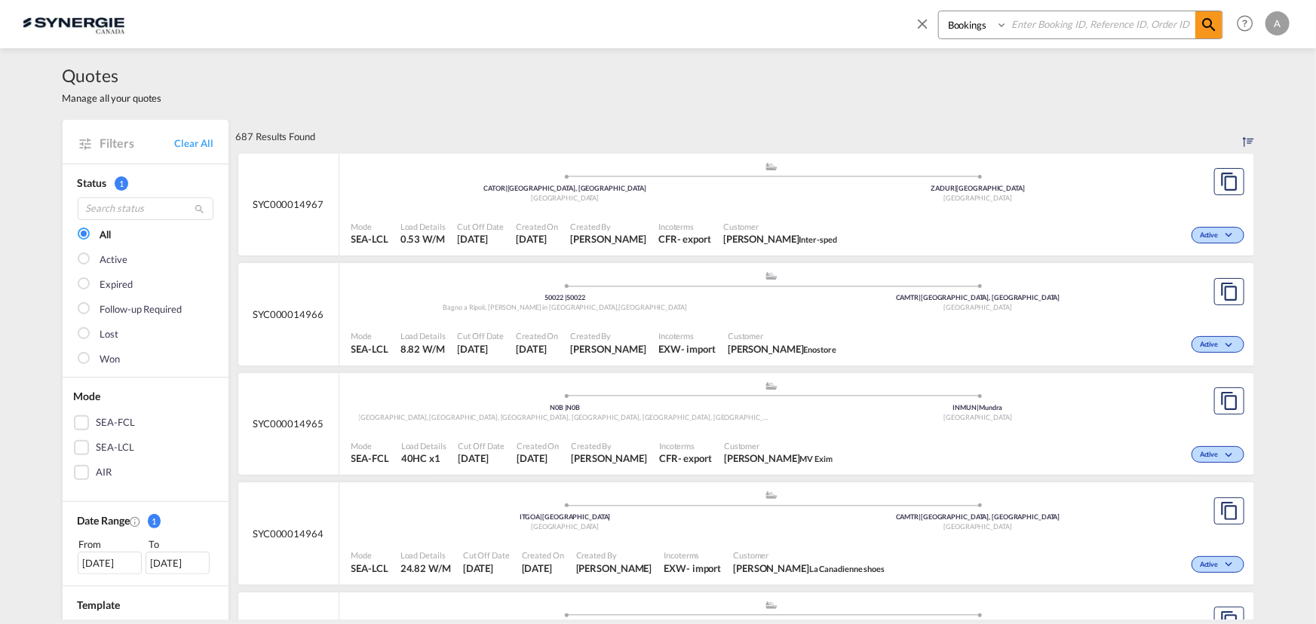
click at [958, 26] on select "Bookings Quotes Enquiries" at bounding box center [975, 24] width 72 height 27
select select "Quotes"
click at [939, 11] on select "Bookings Quotes Enquiries" at bounding box center [975, 24] width 72 height 27
click at [1028, 23] on input at bounding box center [1101, 24] width 188 height 26
type input "14885"
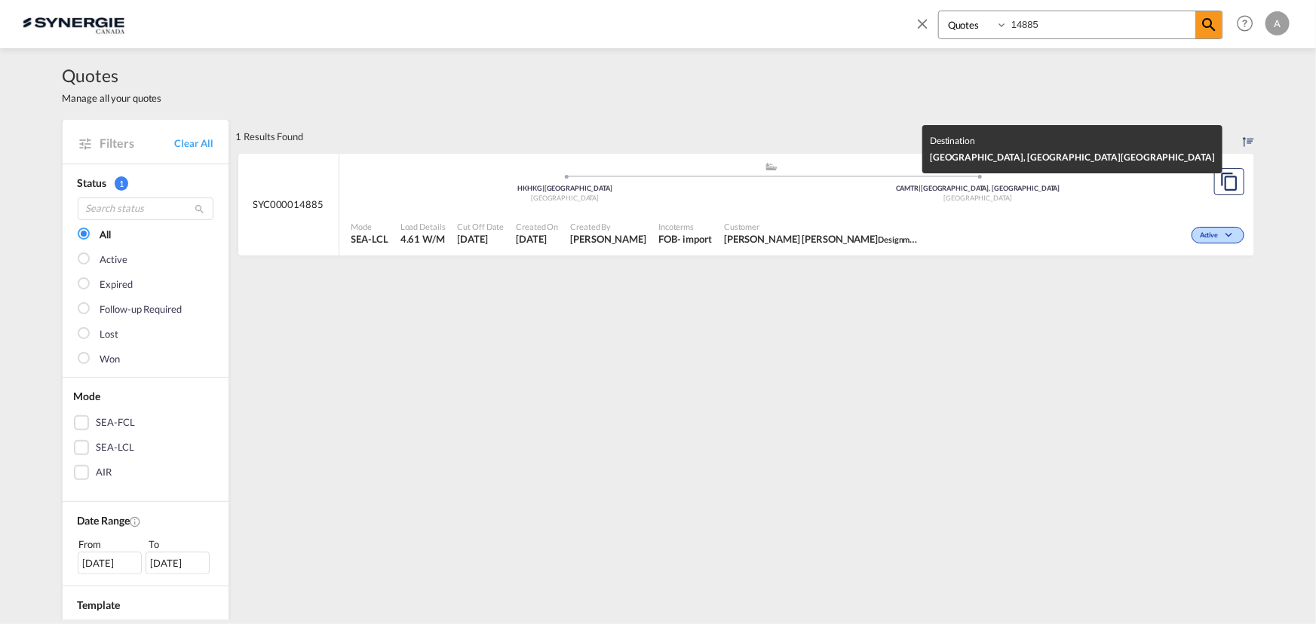
click at [820, 198] on div "[GEOGRAPHIC_DATA]" at bounding box center [977, 199] width 413 height 10
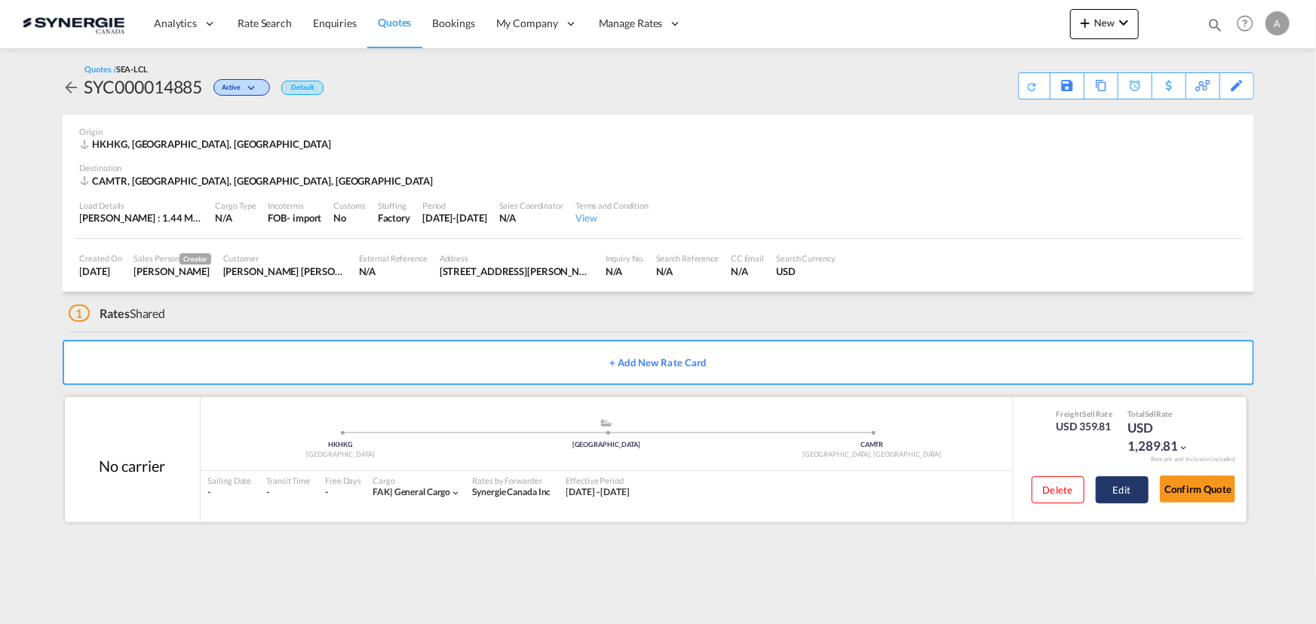
click at [1108, 489] on button "Edit" at bounding box center [1121, 490] width 53 height 27
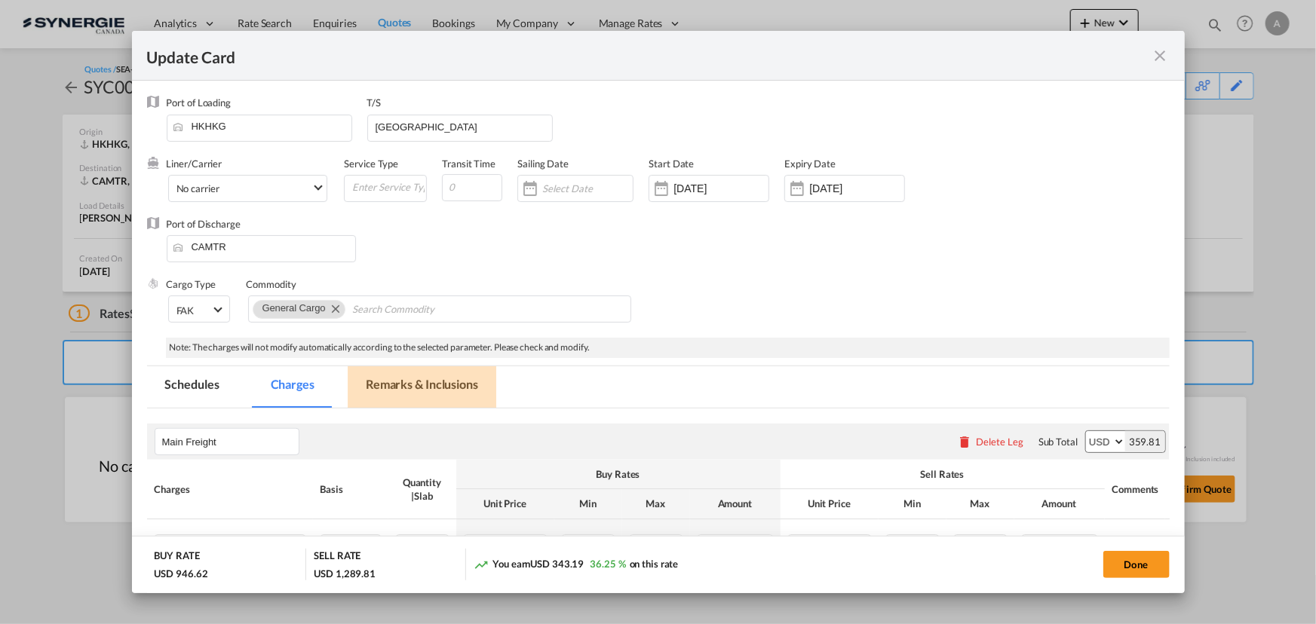
click at [446, 383] on md-tab-item "Remarks & Inclusions" at bounding box center [422, 386] width 149 height 41
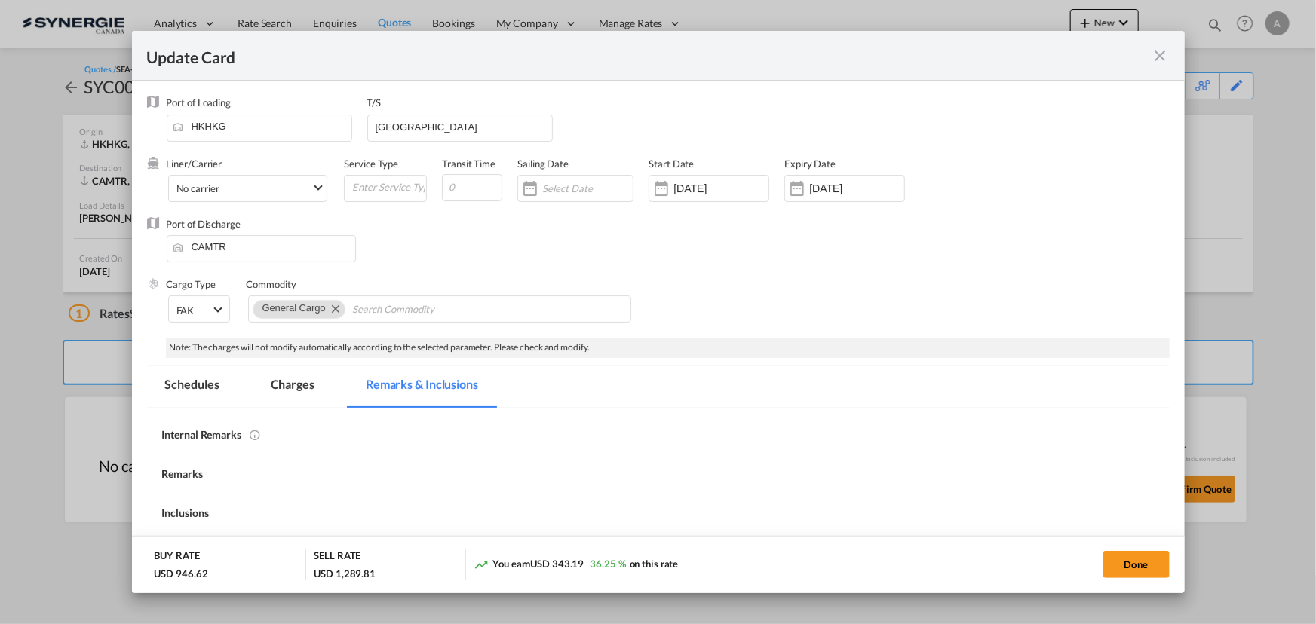
select select "per_w/m"
select select "flat"
select select "per_hbl"
select select "per_bl"
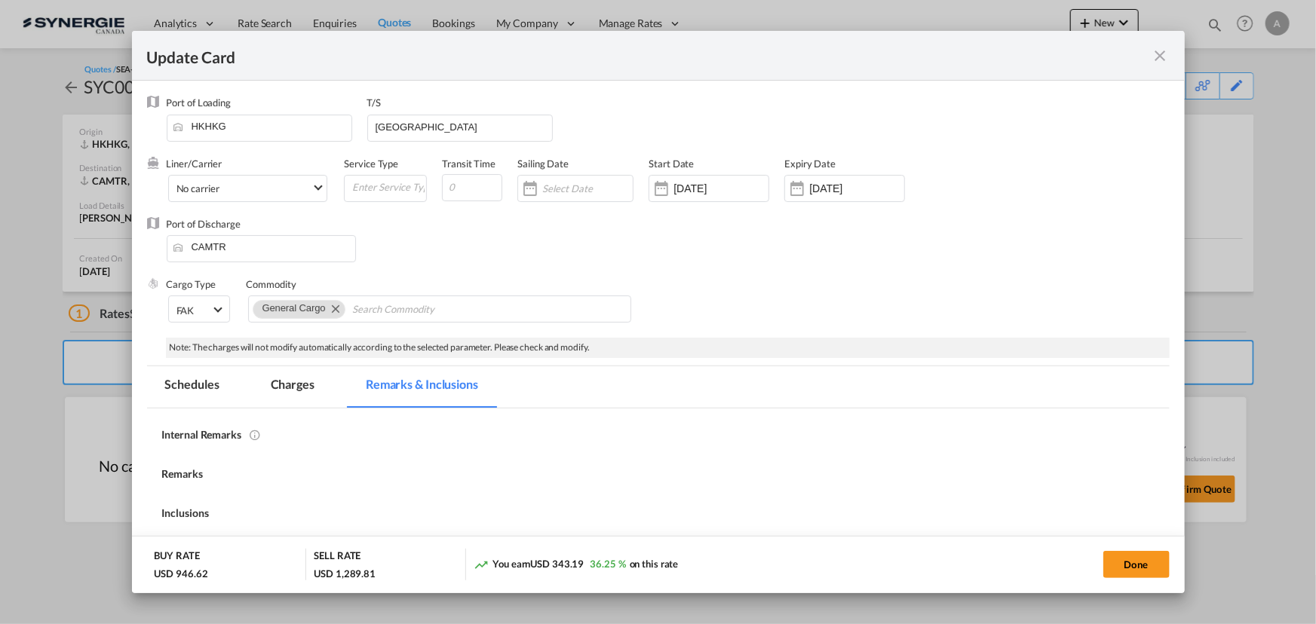
select select "per_bl"
select select "flat"
select select "per_bl"
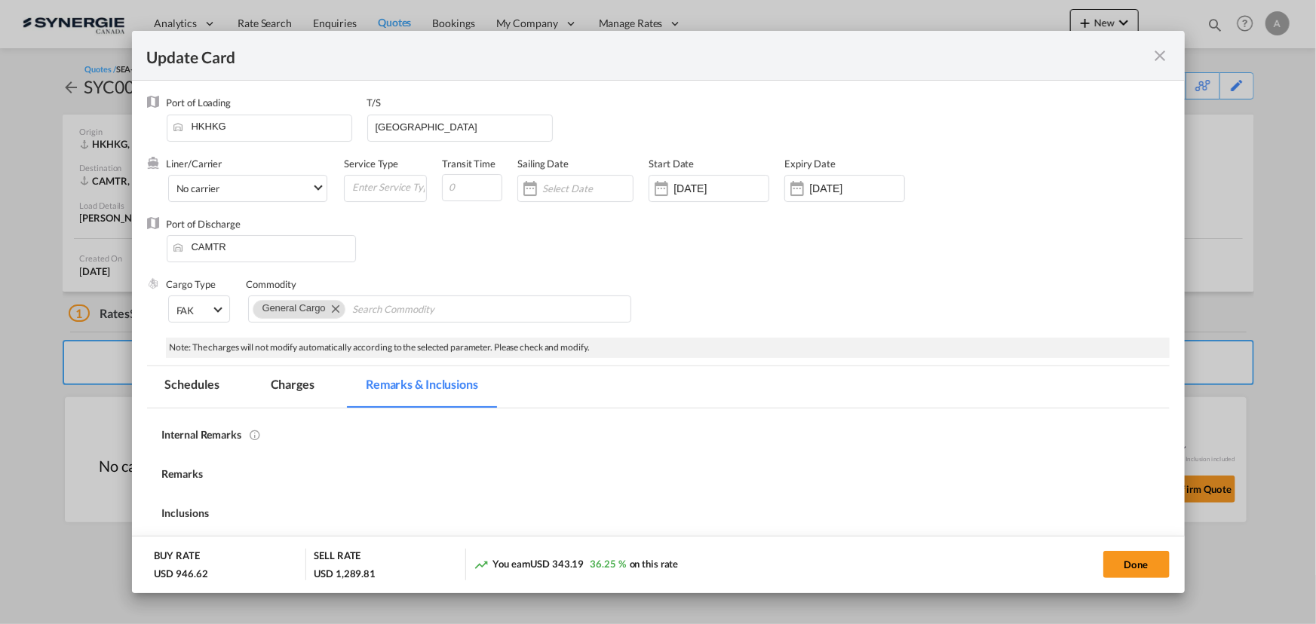
select select "per_bl"
select select "per_shipment"
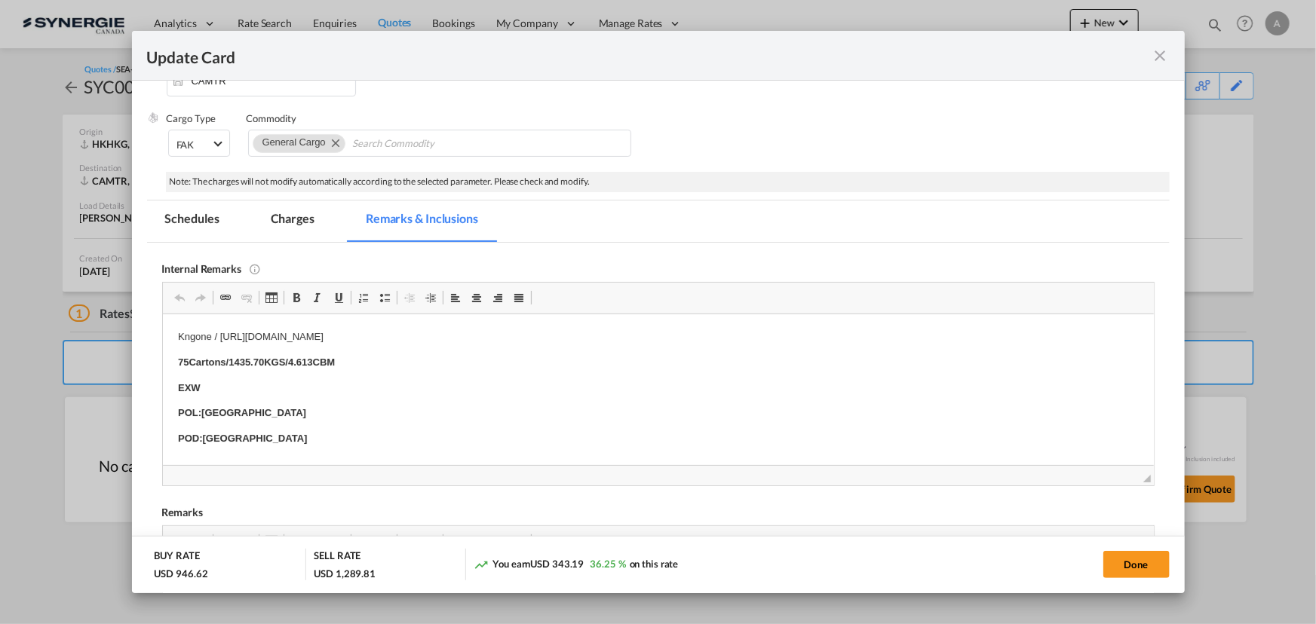
drag, startPoint x: 284, startPoint y: 221, endPoint x: 288, endPoint y: 236, distance: 15.5
click at [284, 221] on md-tab-item "Charges" at bounding box center [293, 221] width 80 height 41
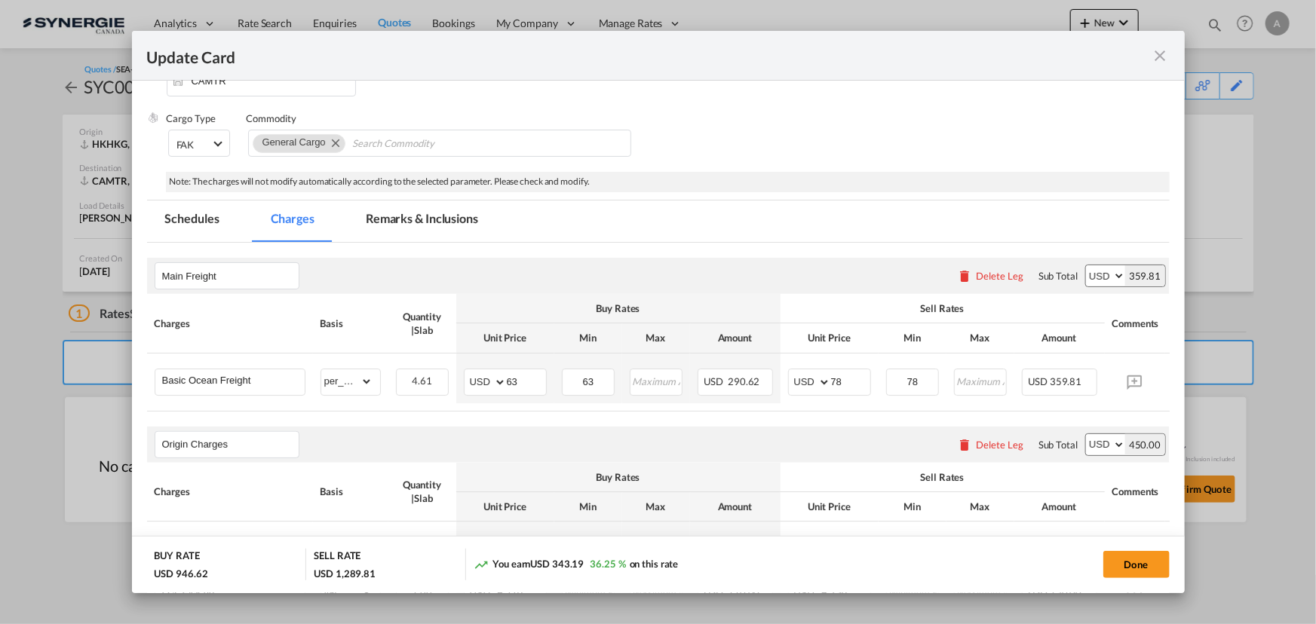
click at [426, 220] on md-tab-item "Remarks & Inclusions" at bounding box center [422, 221] width 149 height 41
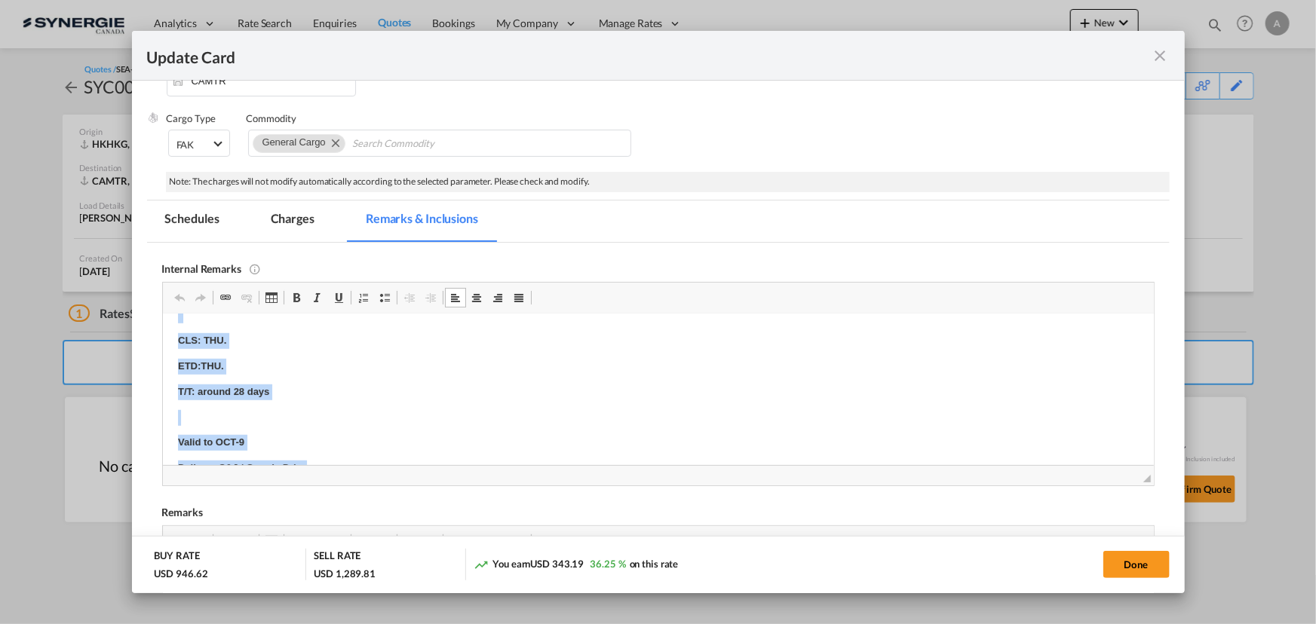
scroll to position [497, 0]
drag, startPoint x: 176, startPoint y: 332, endPoint x: 455, endPoint y: 412, distance: 290.2
click at [455, 412] on html "Kngone / https://app.frontapp.com/open/msg_1hmupbin?key=W30Mereba-bRHVbrMYAN2hL…" at bounding box center [657, 141] width 991 height 648
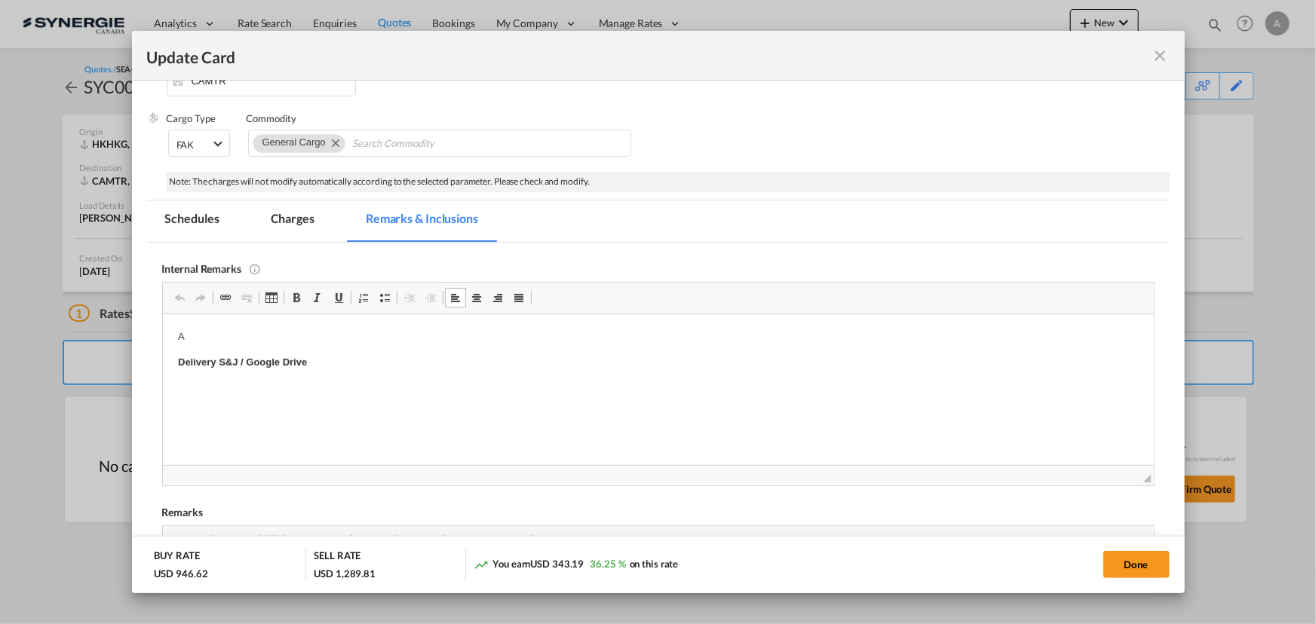
scroll to position [0, 0]
drag, startPoint x: 357, startPoint y: 366, endPoint x: 339, endPoint y: 365, distance: 18.9
click at [355, 366] on p "Delivery S&J / Google Drive" at bounding box center [657, 362] width 961 height 16
click at [286, 222] on md-tab-item "Charges" at bounding box center [293, 221] width 80 height 41
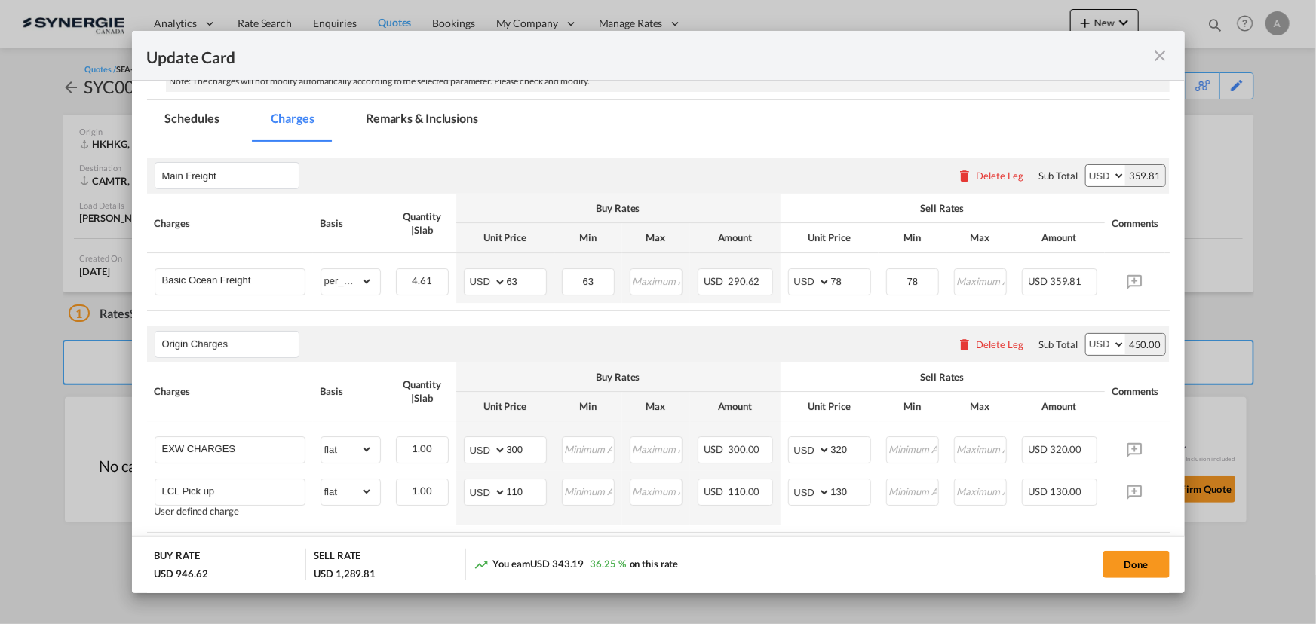
scroll to position [234, 0]
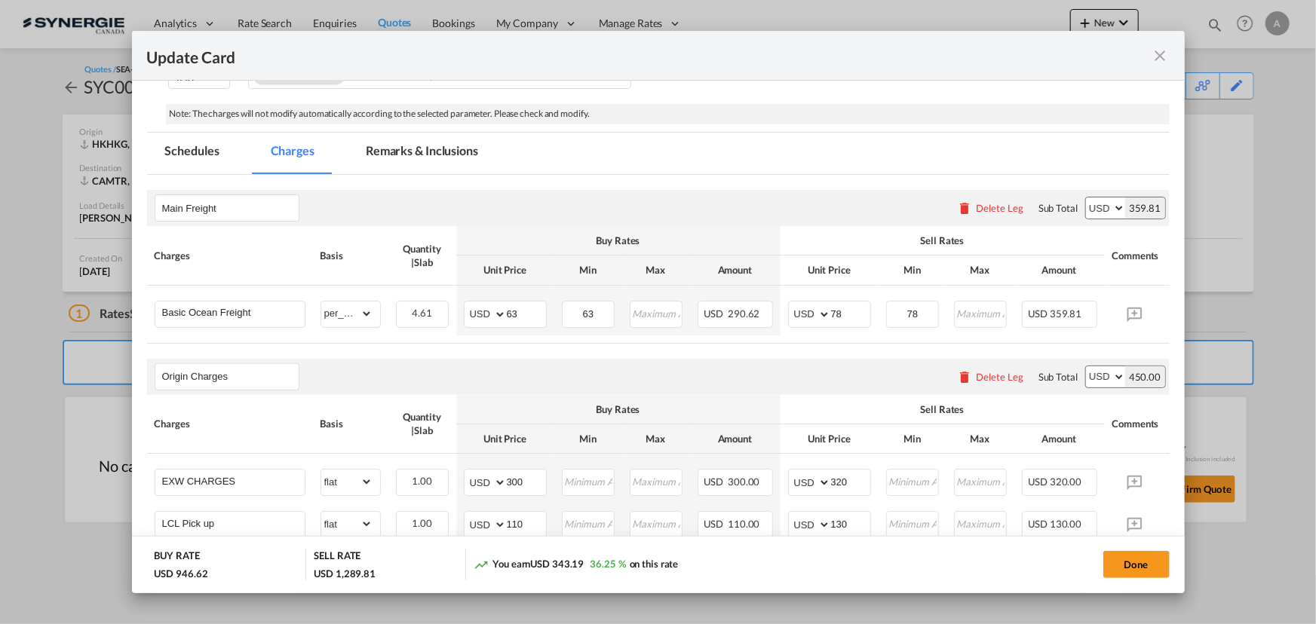
drag, startPoint x: 369, startPoint y: 152, endPoint x: 443, endPoint y: 189, distance: 82.9
click at [371, 152] on md-tab-item "Remarks & Inclusions" at bounding box center [422, 153] width 149 height 41
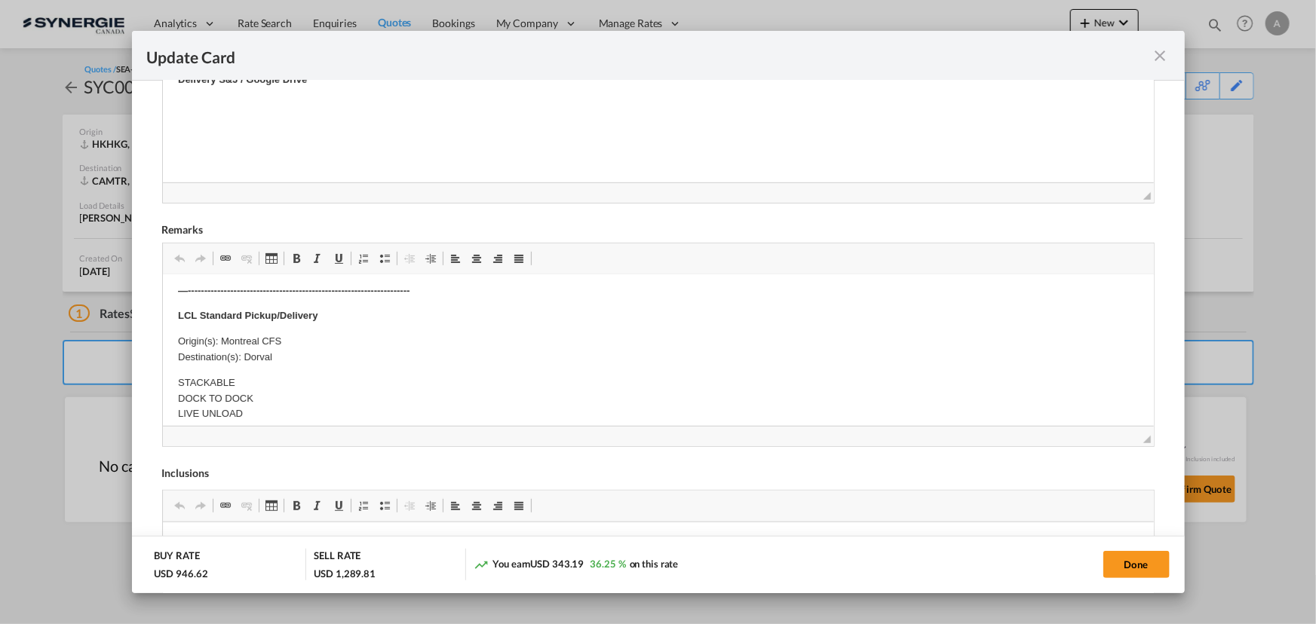
scroll to position [371, 0]
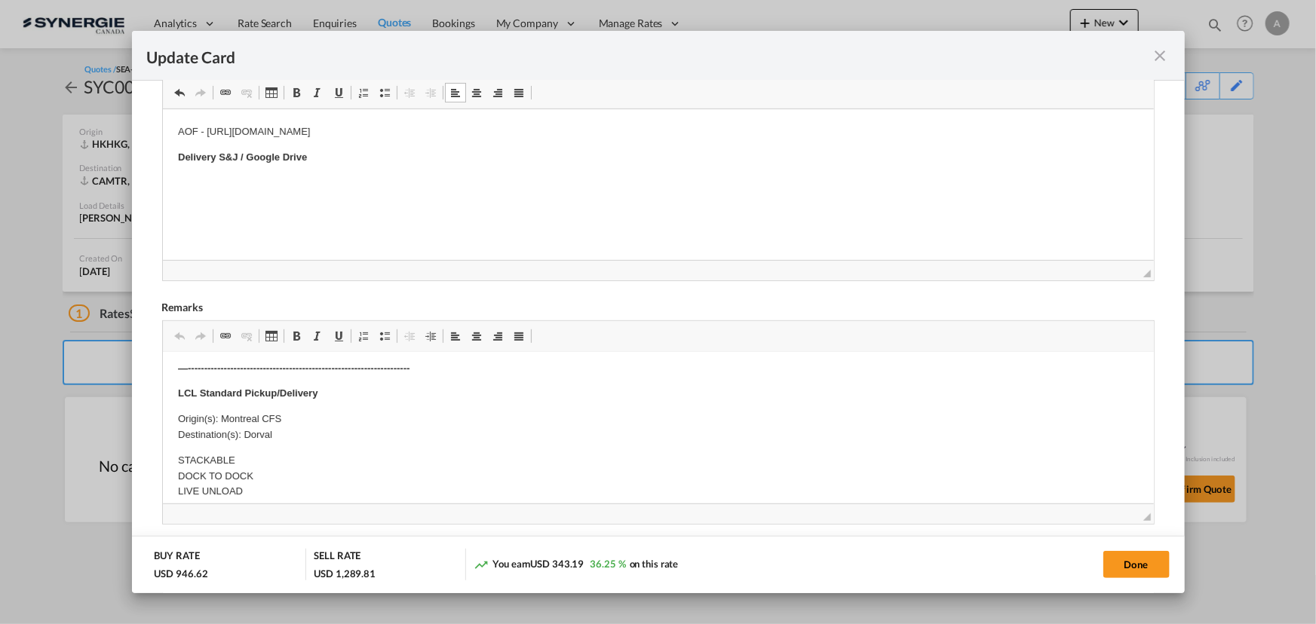
click at [332, 163] on p "Delivery S&J / Google Drive" at bounding box center [657, 157] width 961 height 16
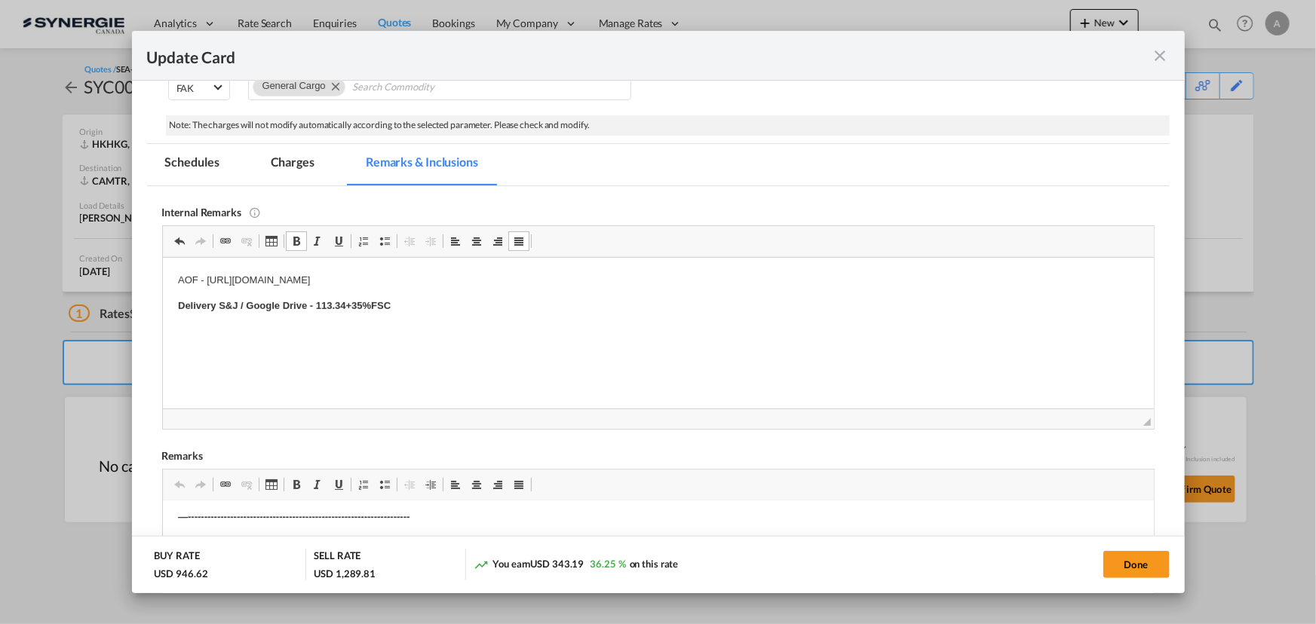
scroll to position [166, 0]
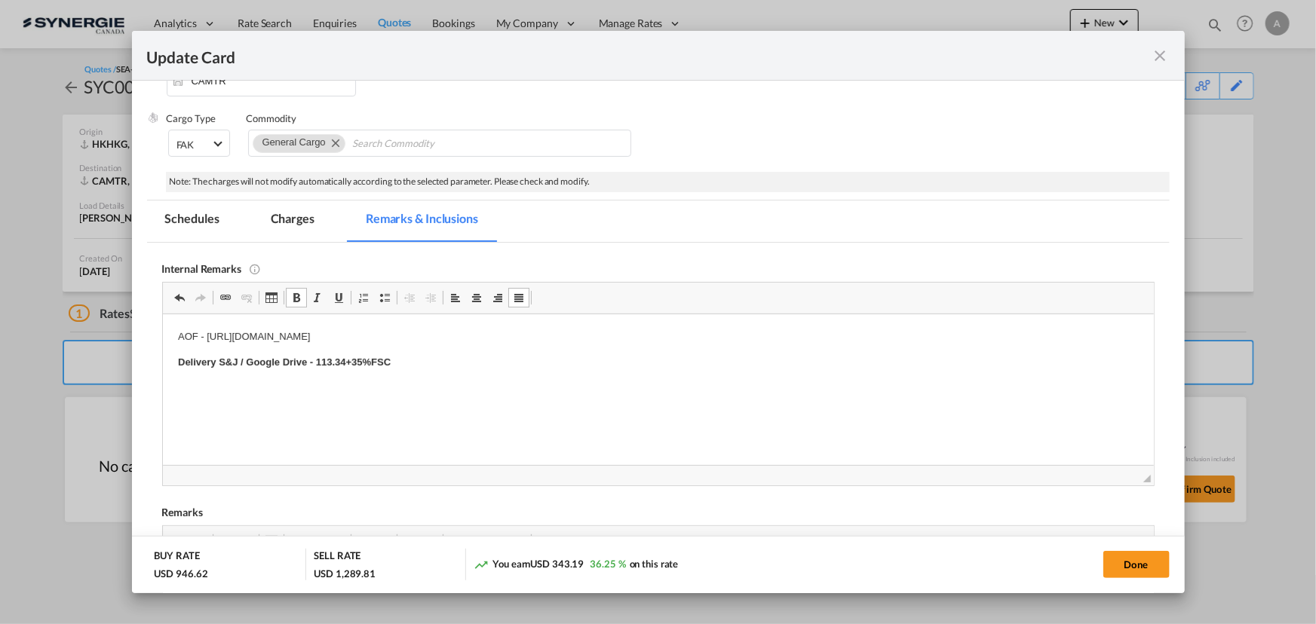
drag, startPoint x: 287, startPoint y: 196, endPoint x: 290, endPoint y: 210, distance: 13.9
click at [287, 196] on div "Port of Loading HKHKG T/S Vancouver Liner/Carrier No carrier Atlantic Container…" at bounding box center [658, 484] width 1022 height 1108
click at [292, 220] on md-tab-item "Charges" at bounding box center [293, 221] width 80 height 41
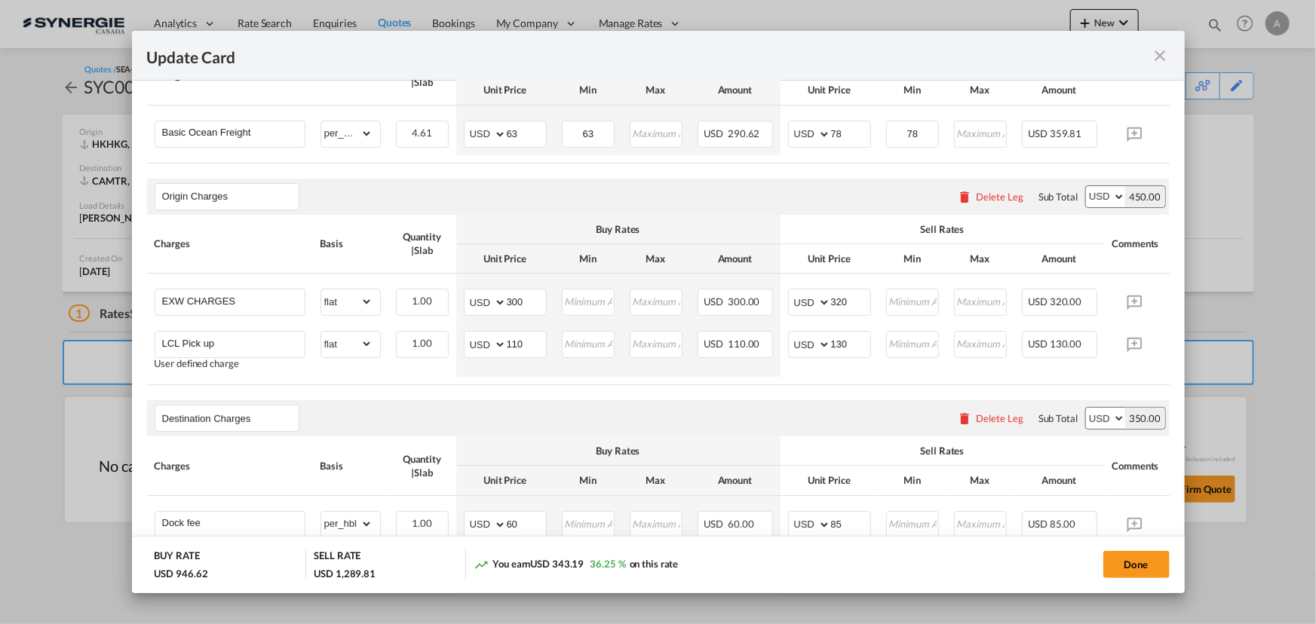
scroll to position [302, 0]
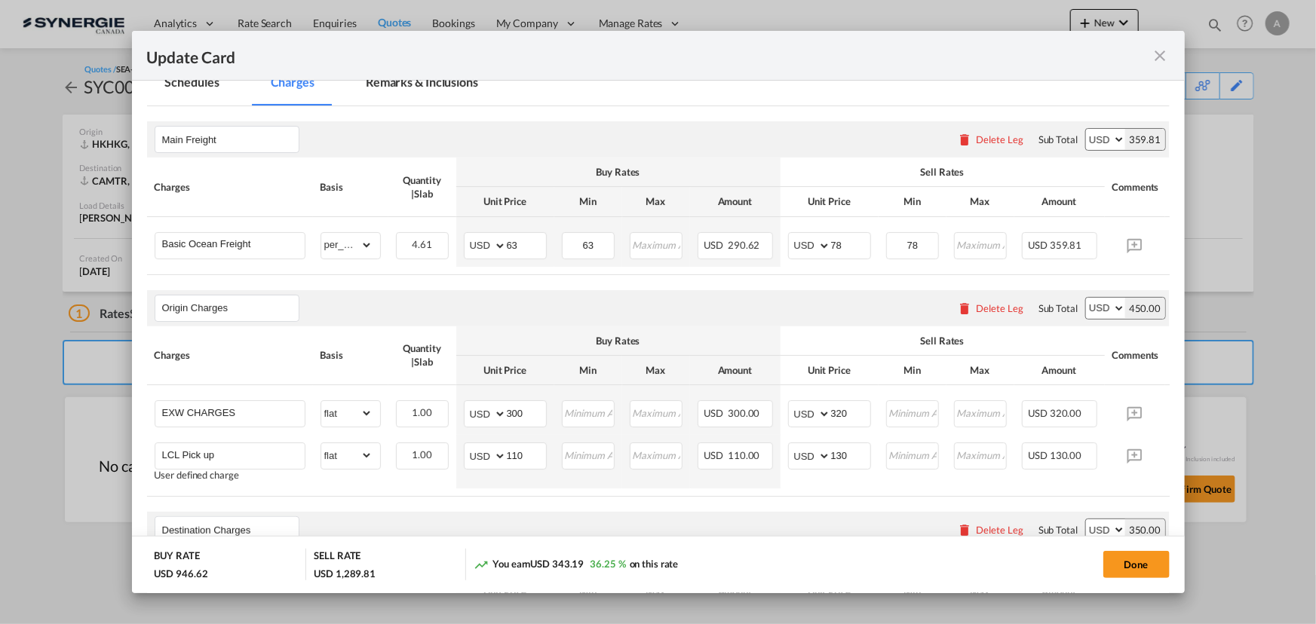
click at [1131, 571] on button "Done" at bounding box center [1136, 564] width 66 height 27
type input "[DATE]"
type input "29 Sep 2025"
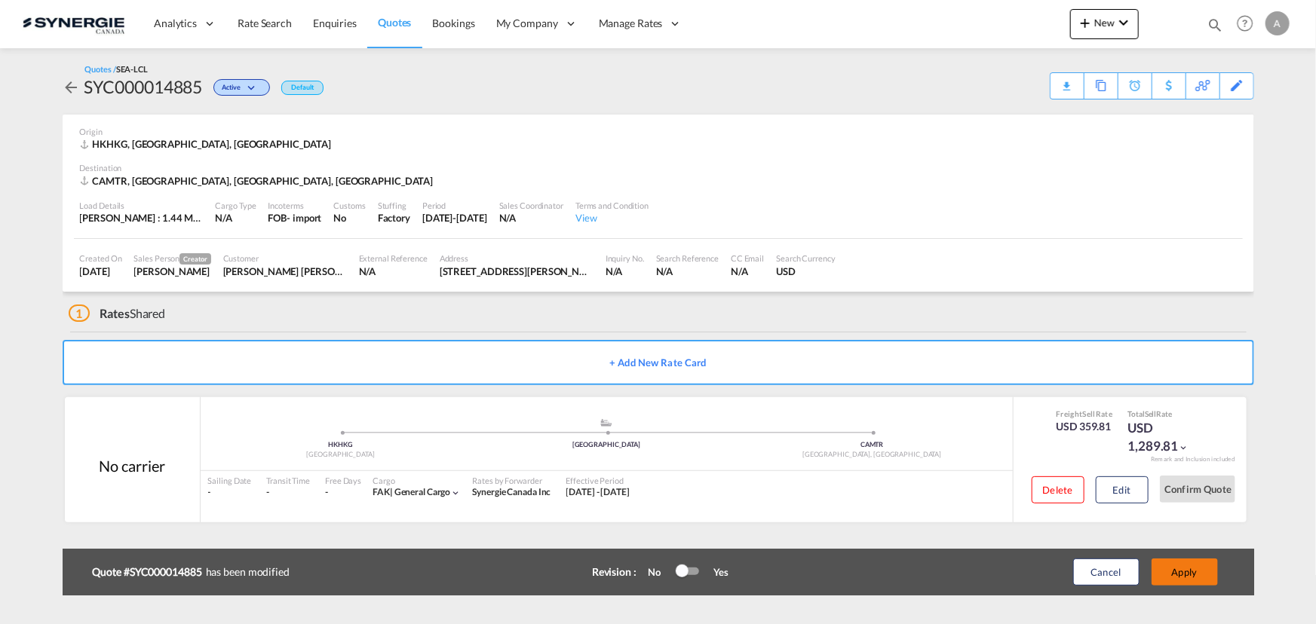
click at [1181, 575] on button "Apply" at bounding box center [1184, 572] width 66 height 27
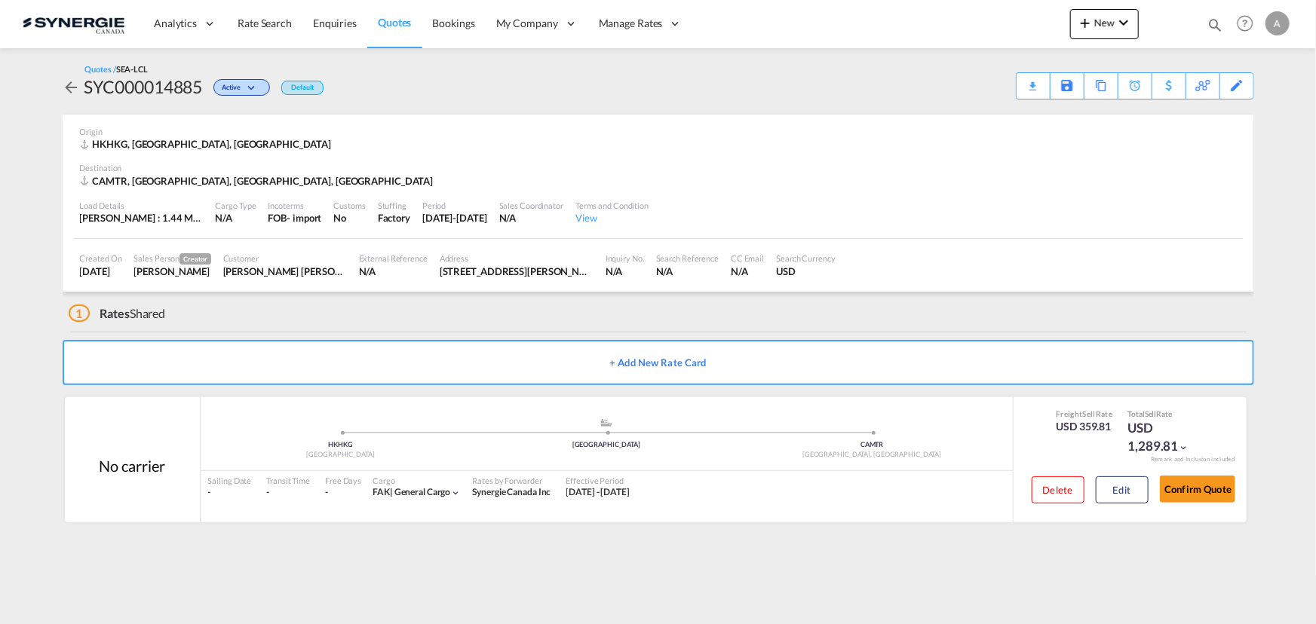
drag, startPoint x: 1190, startPoint y: 495, endPoint x: 1301, endPoint y: 430, distance: 128.4
click at [1190, 495] on button "Confirm Quote" at bounding box center [1197, 489] width 75 height 27
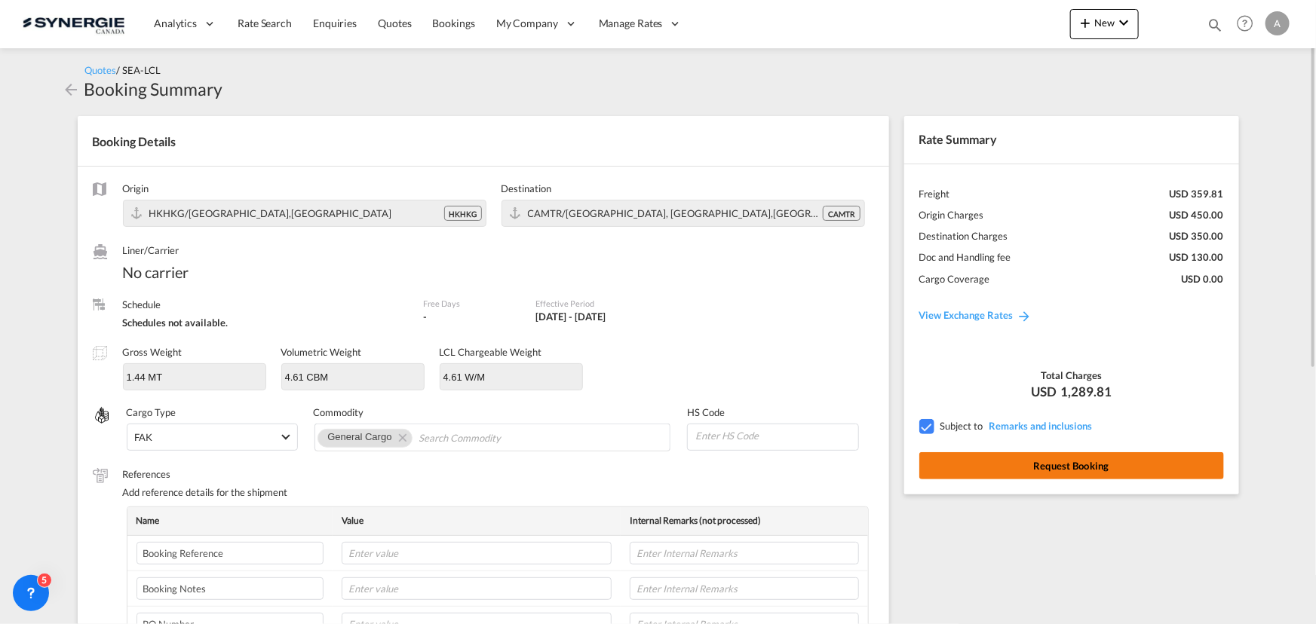
click at [1168, 460] on button "Request Booking" at bounding box center [1071, 465] width 305 height 27
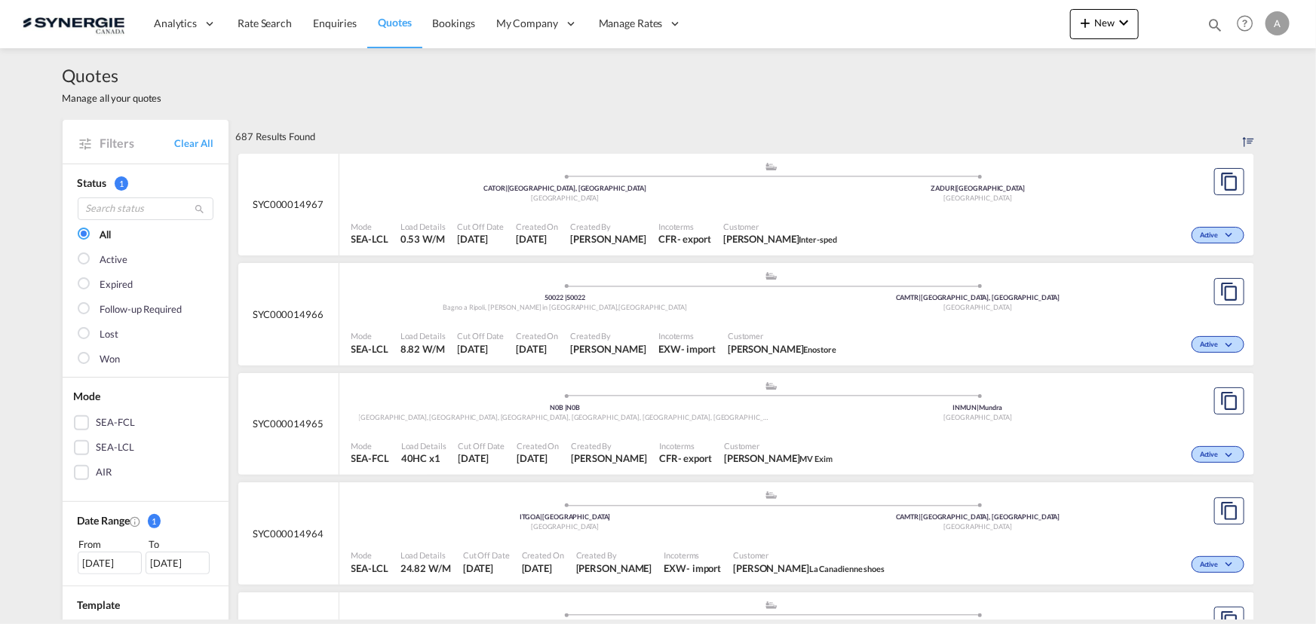
drag, startPoint x: 1209, startPoint y: 25, endPoint x: 994, endPoint y: 47, distance: 216.7
click at [1210, 25] on md-icon "icon-magnify" at bounding box center [1214, 25] width 17 height 17
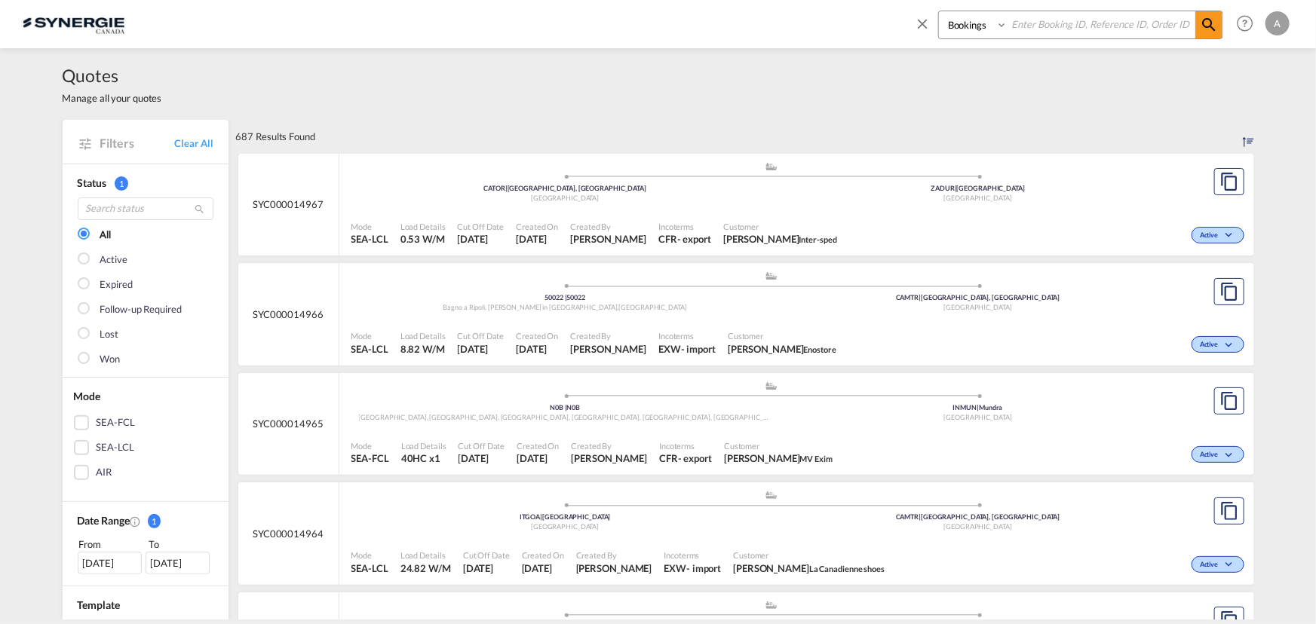
click at [947, 23] on select "Bookings Quotes Enquiries" at bounding box center [975, 24] width 72 height 27
select select "Quotes"
click at [939, 11] on select "Bookings Quotes Enquiries" at bounding box center [975, 24] width 72 height 27
click at [1043, 18] on input at bounding box center [1101, 24] width 188 height 26
type input "14766"
